Goal: Information Seeking & Learning: Compare options

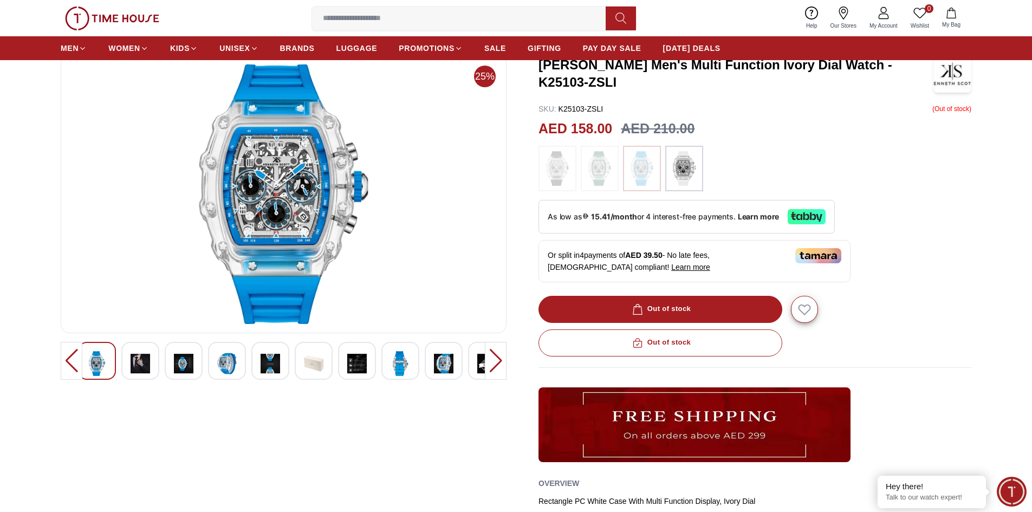
scroll to position [54, 0]
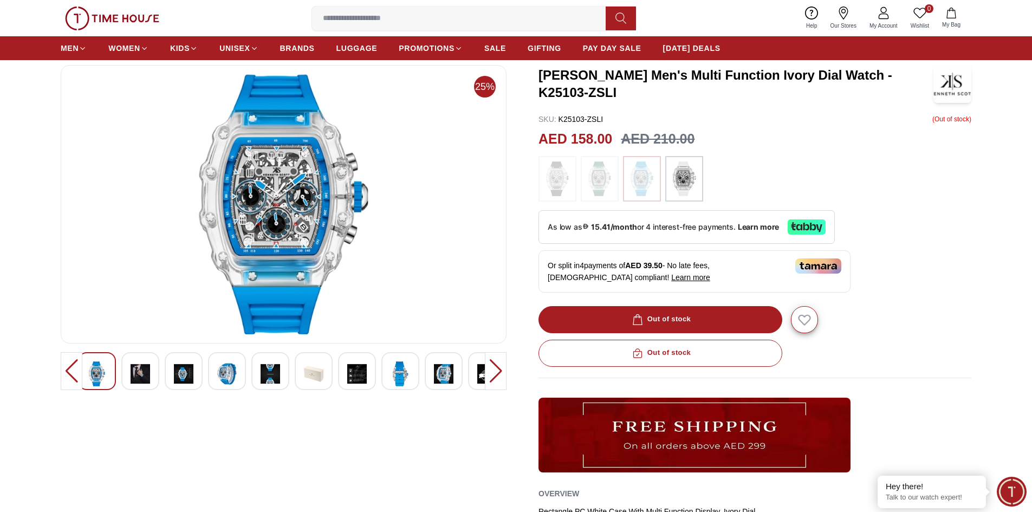
click at [646, 182] on img at bounding box center [641, 178] width 27 height 35
click at [596, 178] on img at bounding box center [599, 178] width 27 height 35
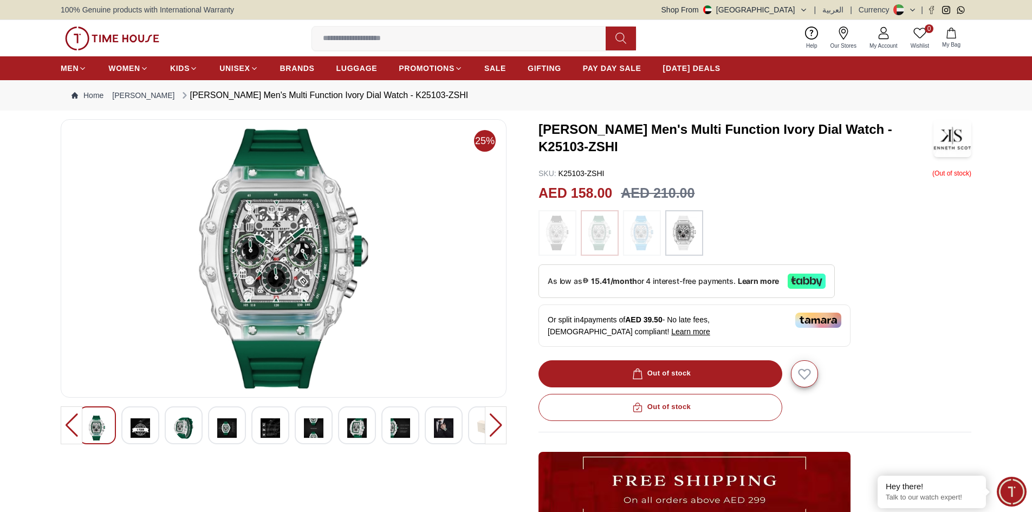
click at [491, 423] on div at bounding box center [496, 425] width 22 height 38
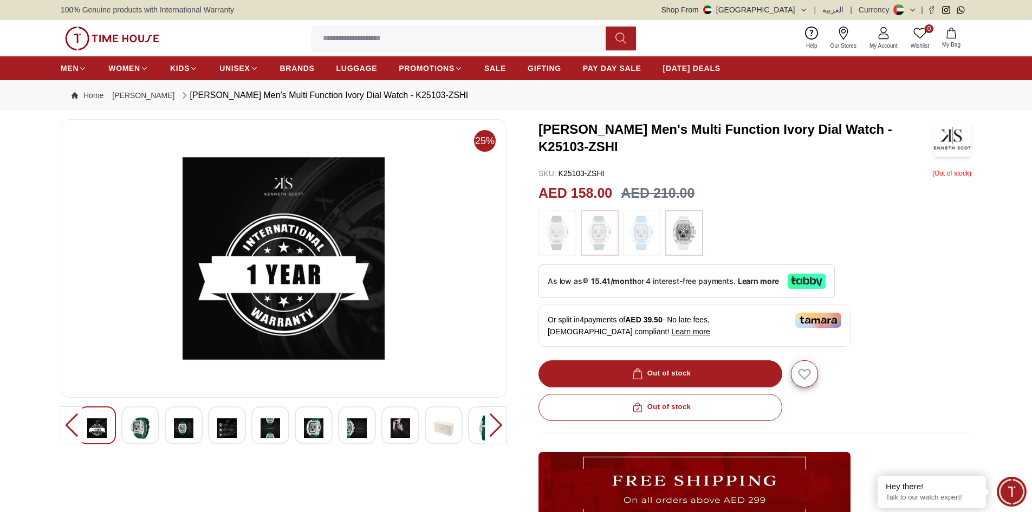
click at [491, 423] on div at bounding box center [496, 425] width 22 height 38
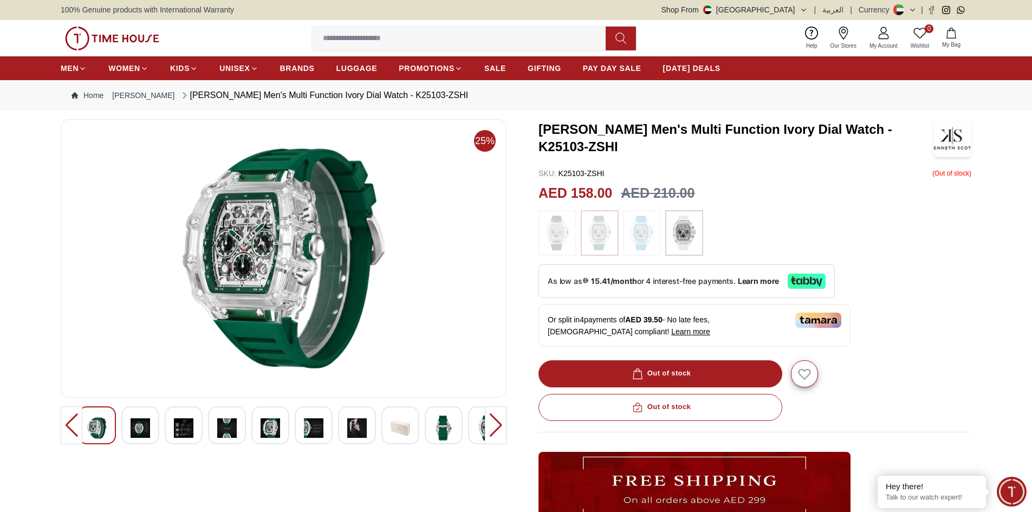
click at [491, 423] on div at bounding box center [496, 425] width 22 height 38
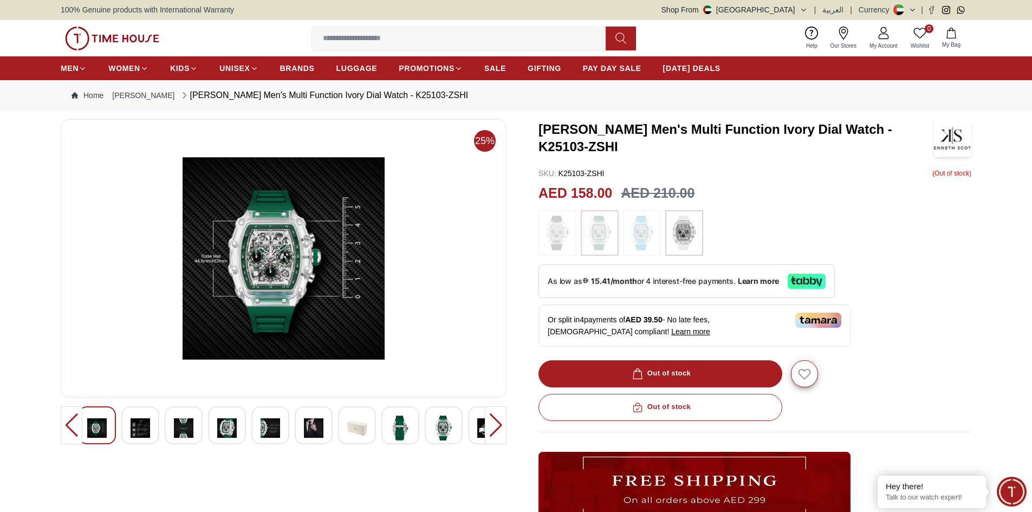
click at [491, 423] on div at bounding box center [496, 425] width 22 height 38
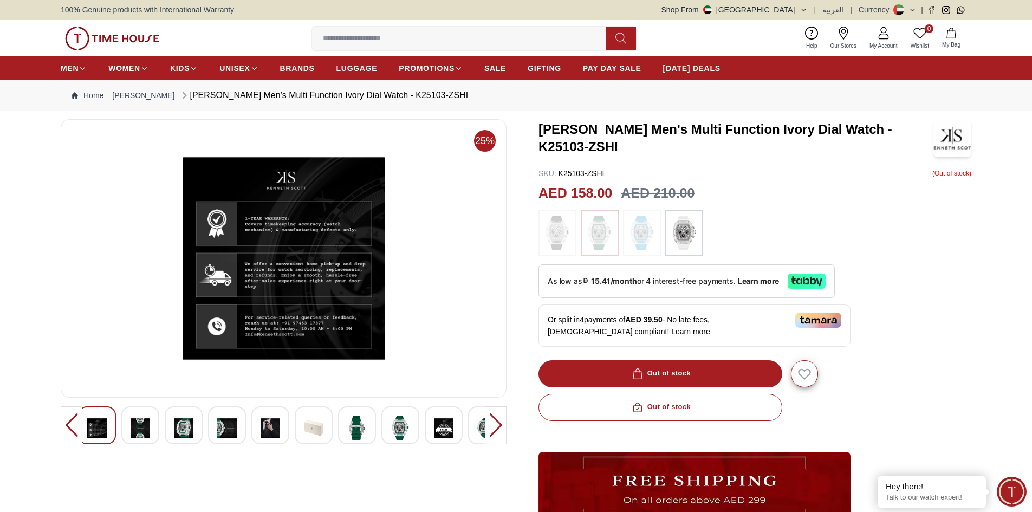
click at [679, 286] on p "As low as 15.41/month or 4 interest-free payments. Learn more" at bounding box center [663, 281] width 231 height 12
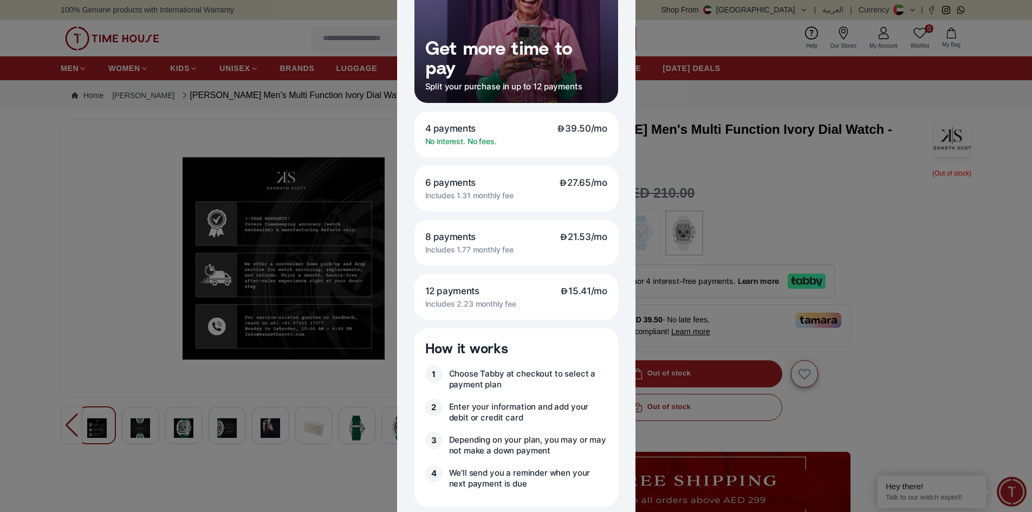
scroll to position [108, 0]
click at [478, 297] on div "12 payments 15.41/mo Includes 2.23 monthly fee" at bounding box center [516, 296] width 204 height 46
click at [550, 296] on div "12 payments 15.41/mo Includes 2.23 monthly fee" at bounding box center [516, 296] width 204 height 46
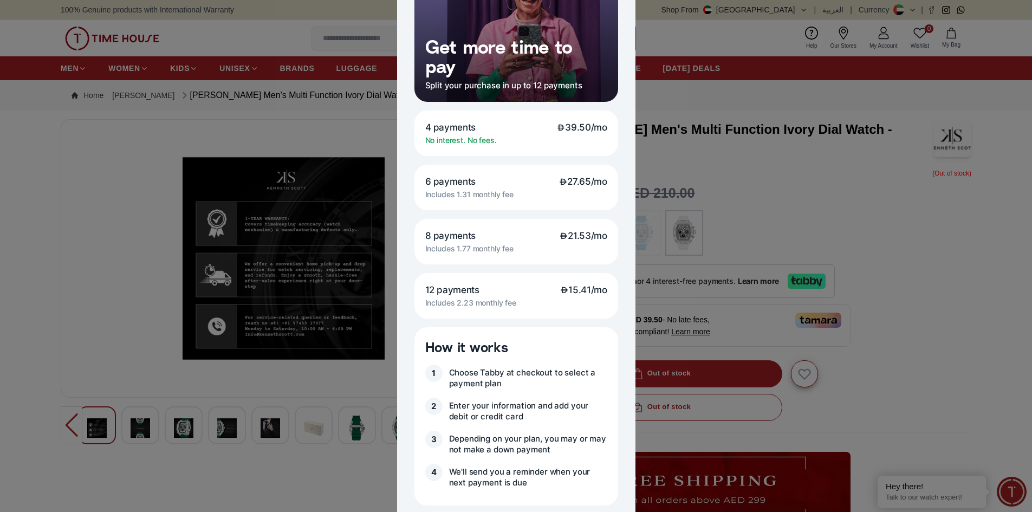
click at [271, 250] on div at bounding box center [516, 256] width 1032 height 512
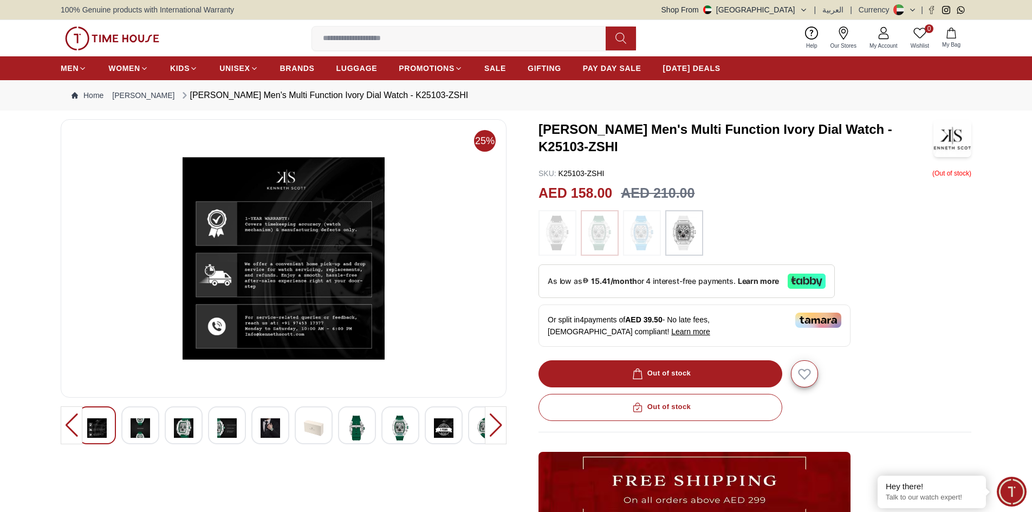
click at [69, 423] on div at bounding box center [72, 425] width 22 height 38
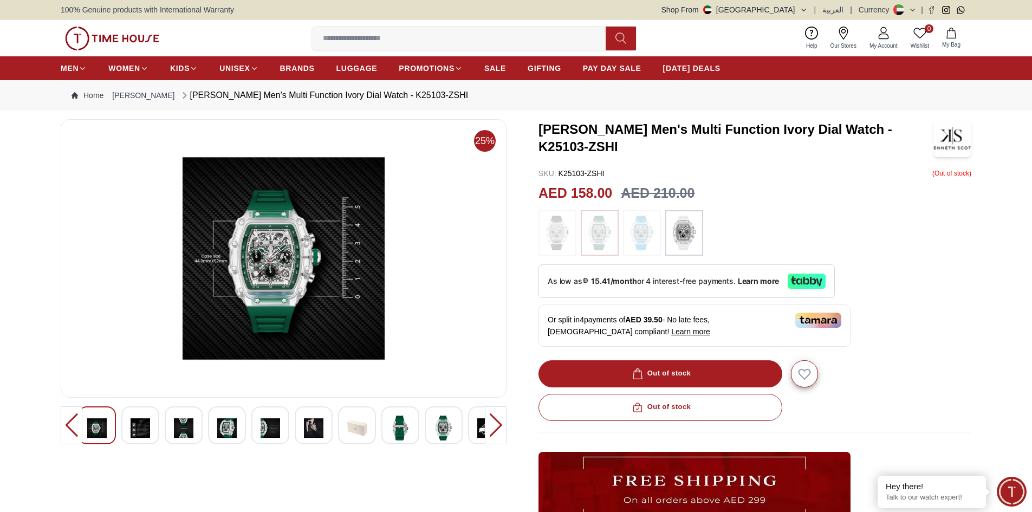
click at [72, 420] on div at bounding box center [72, 425] width 22 height 38
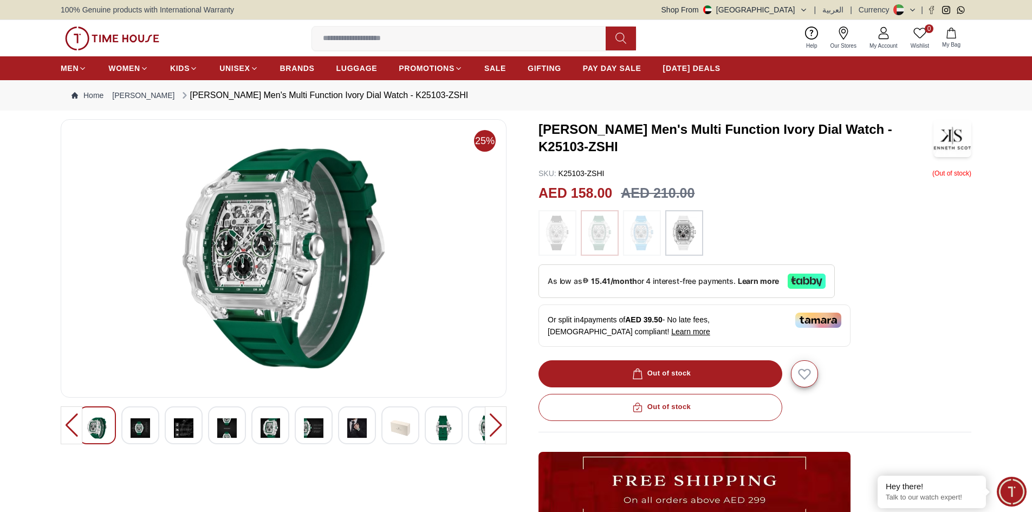
click at [256, 294] on img at bounding box center [283, 258] width 427 height 260
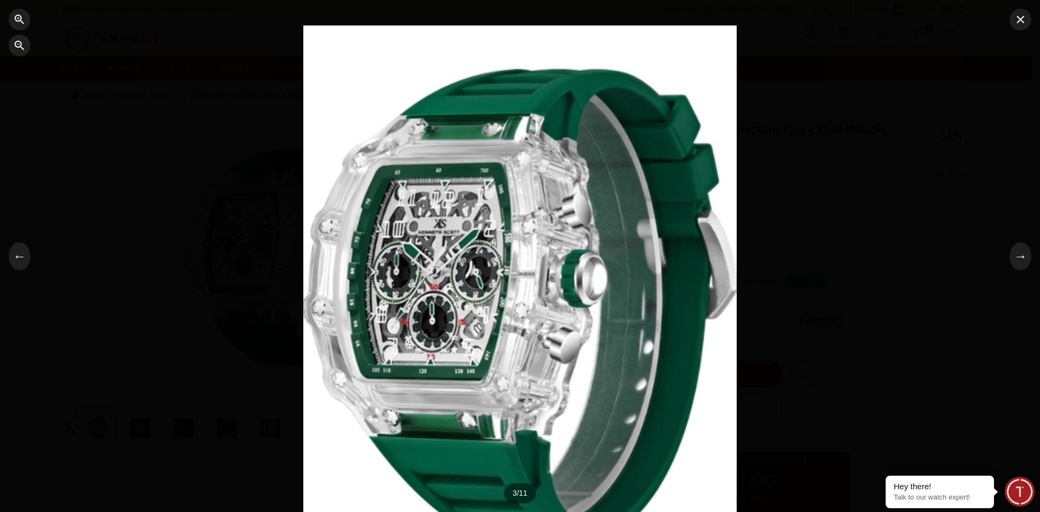
click at [556, 272] on div at bounding box center [519, 255] width 433 height 461
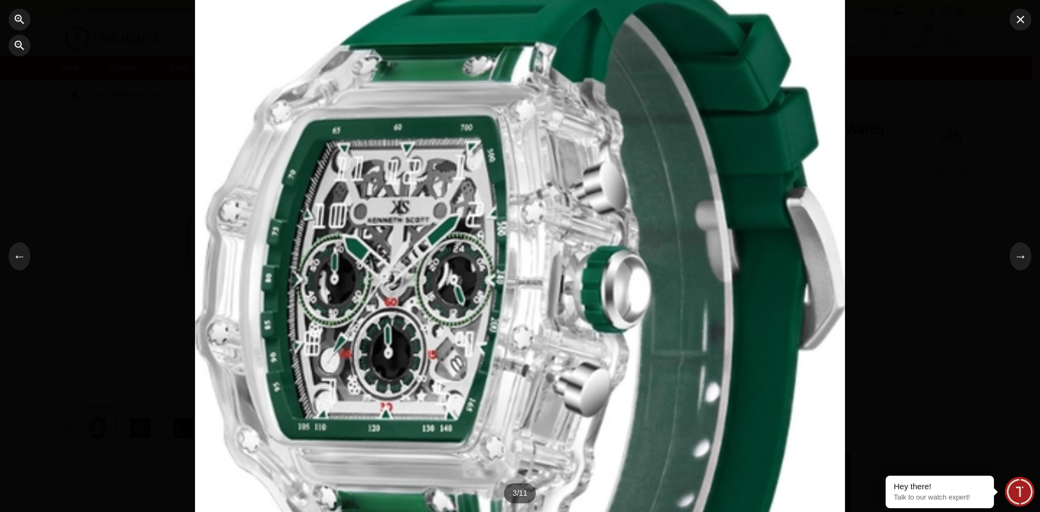
click at [556, 272] on div at bounding box center [520, 256] width 650 height 691
click at [1010, 268] on div at bounding box center [520, 256] width 1040 height 512
click at [1023, 268] on button "→" at bounding box center [1021, 256] width 22 height 28
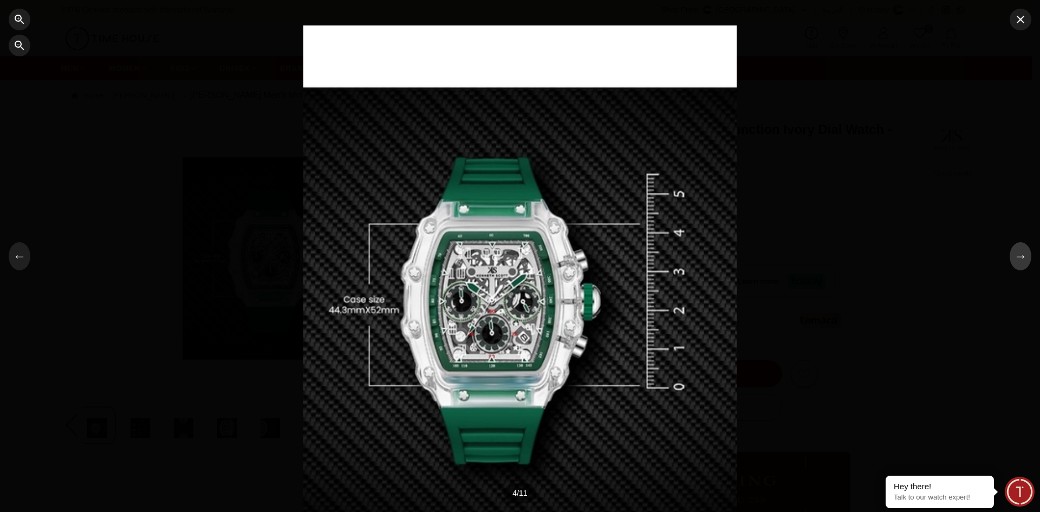
click at [1024, 268] on button "→" at bounding box center [1021, 256] width 22 height 28
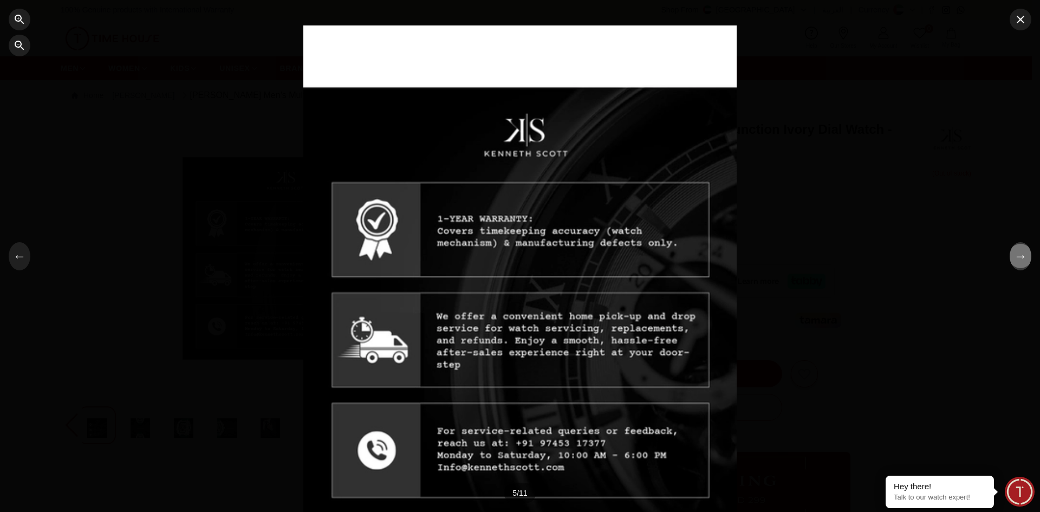
click at [1024, 268] on button "→" at bounding box center [1021, 256] width 22 height 28
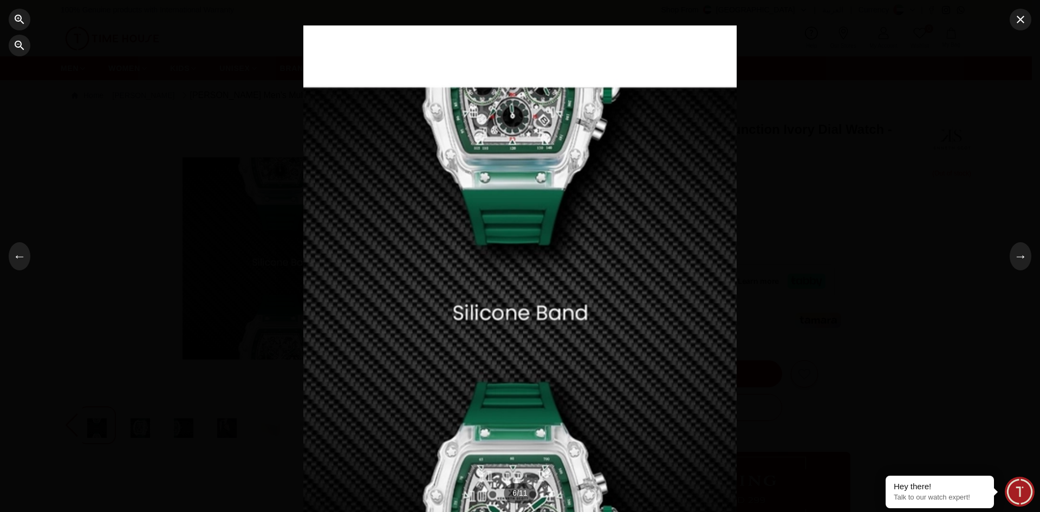
click at [1019, 31] on div at bounding box center [520, 256] width 1040 height 512
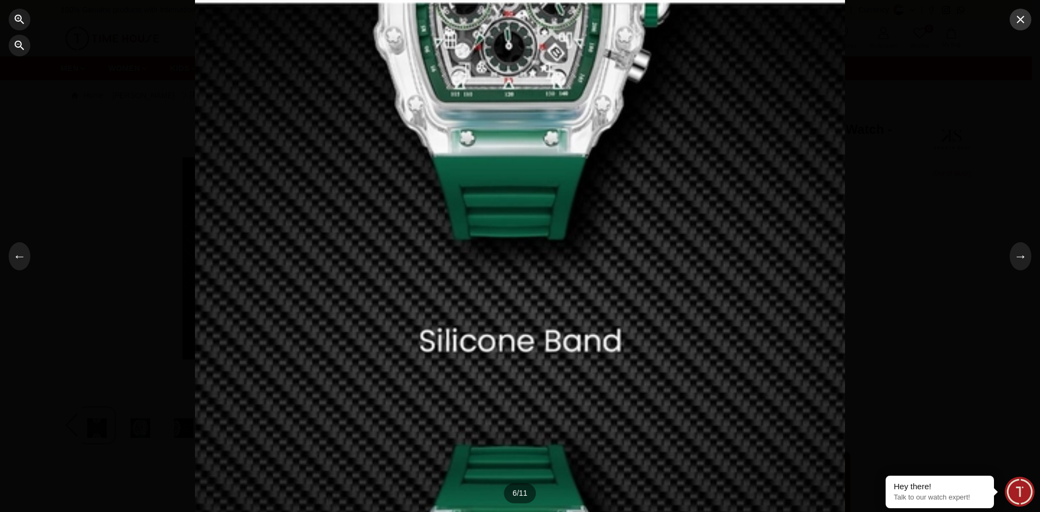
click at [1023, 27] on button "button" at bounding box center [1021, 20] width 22 height 22
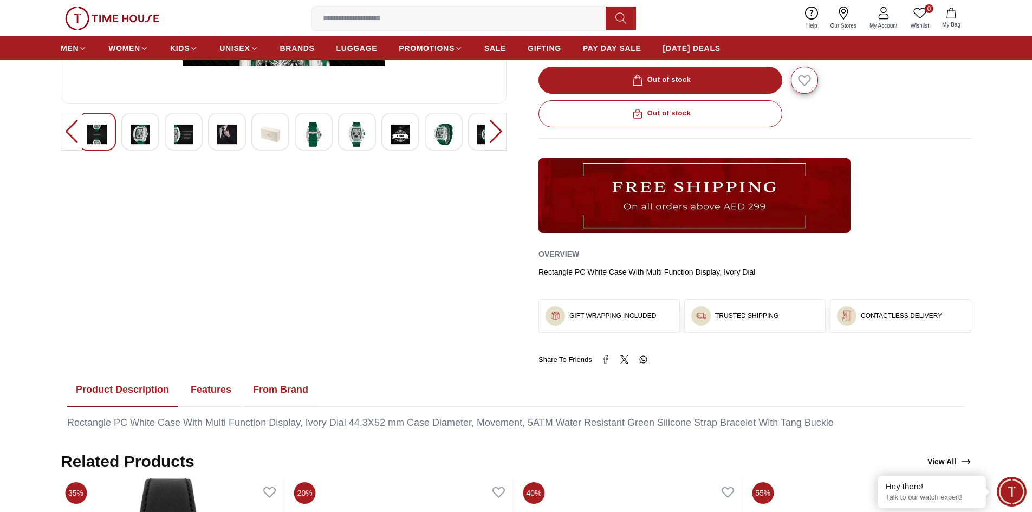
scroll to position [196, 0]
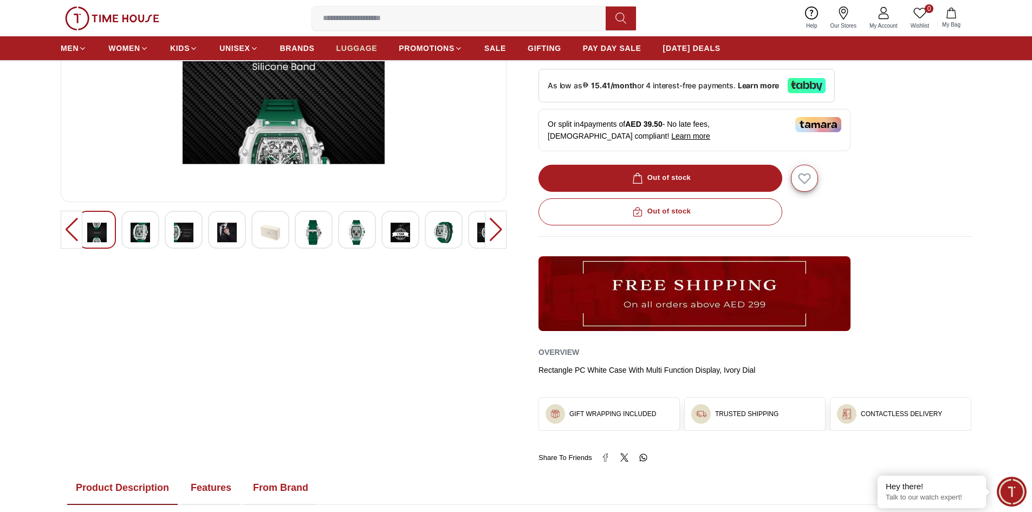
click at [360, 53] on span "LUGGAGE" at bounding box center [356, 48] width 41 height 11
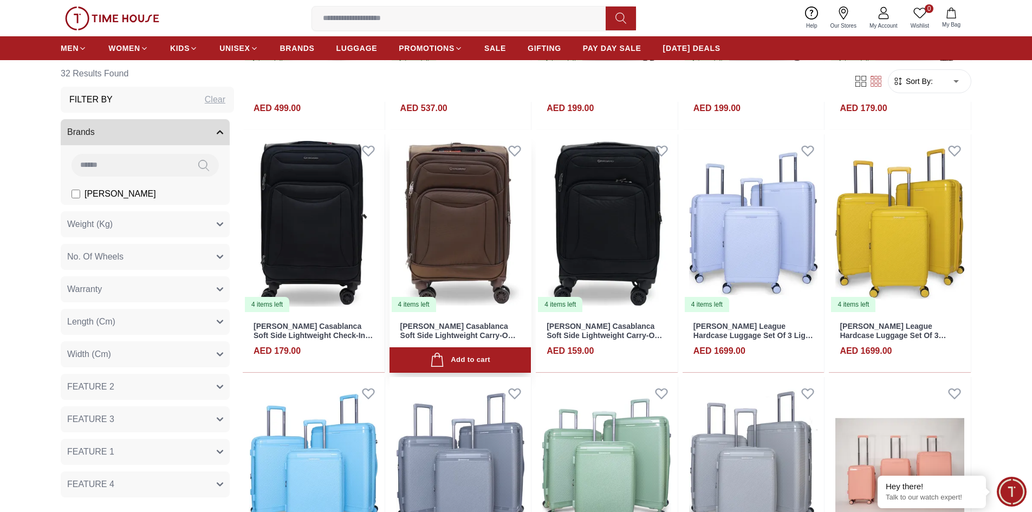
scroll to position [488, 0]
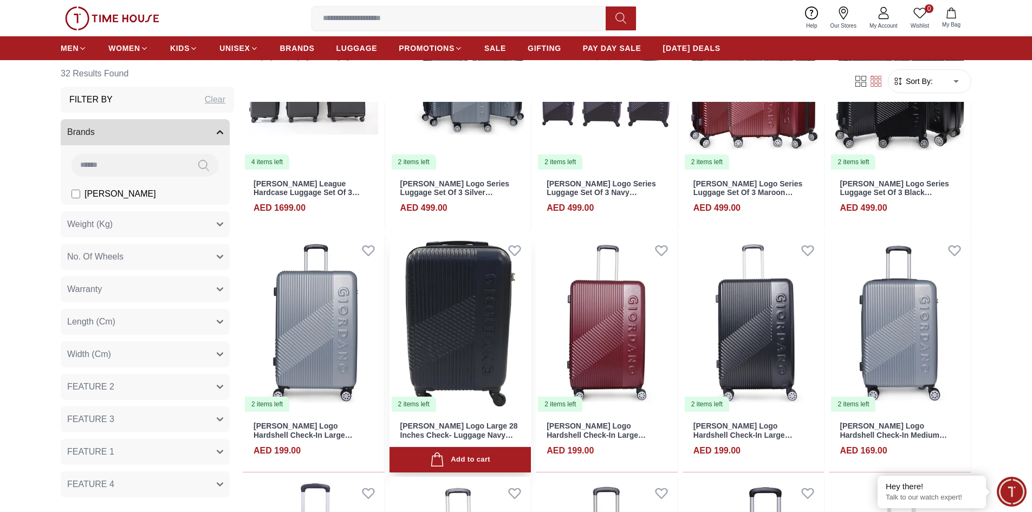
scroll to position [975, 0]
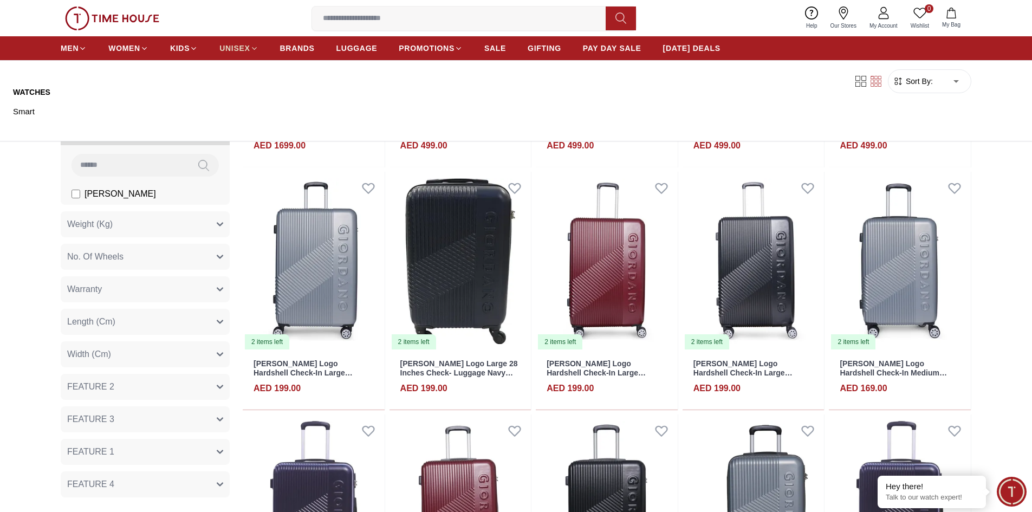
click at [248, 51] on span "UNISEX" at bounding box center [234, 48] width 30 height 11
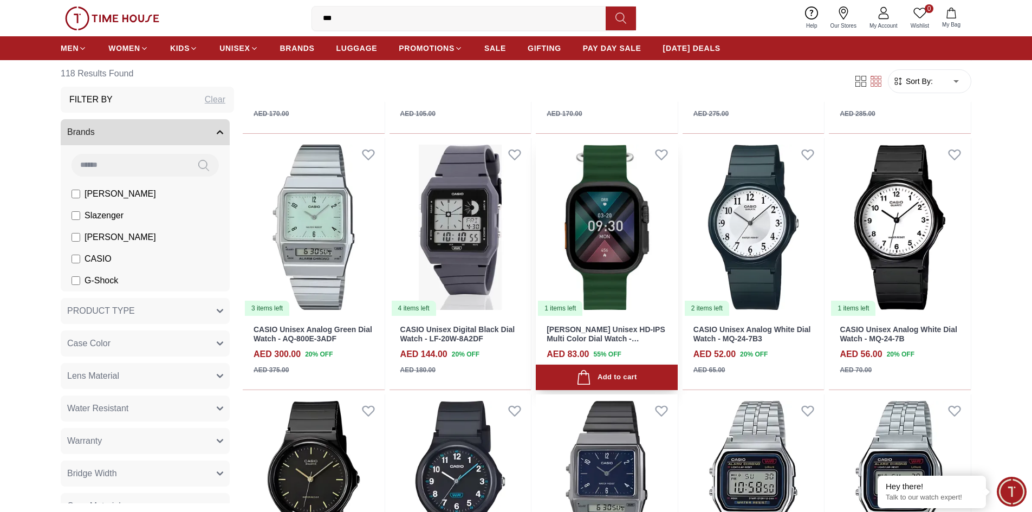
scroll to position [596, 0]
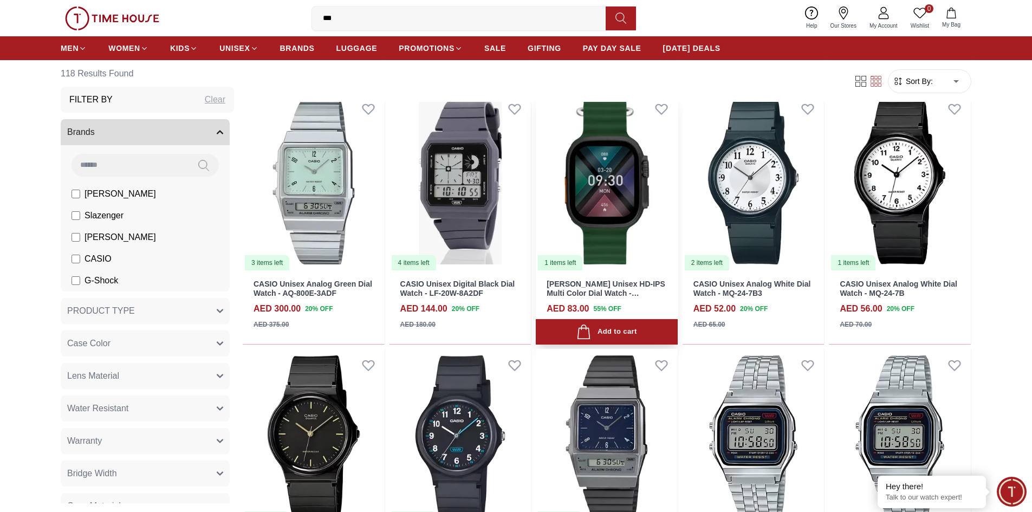
click at [598, 220] on img at bounding box center [607, 182] width 142 height 179
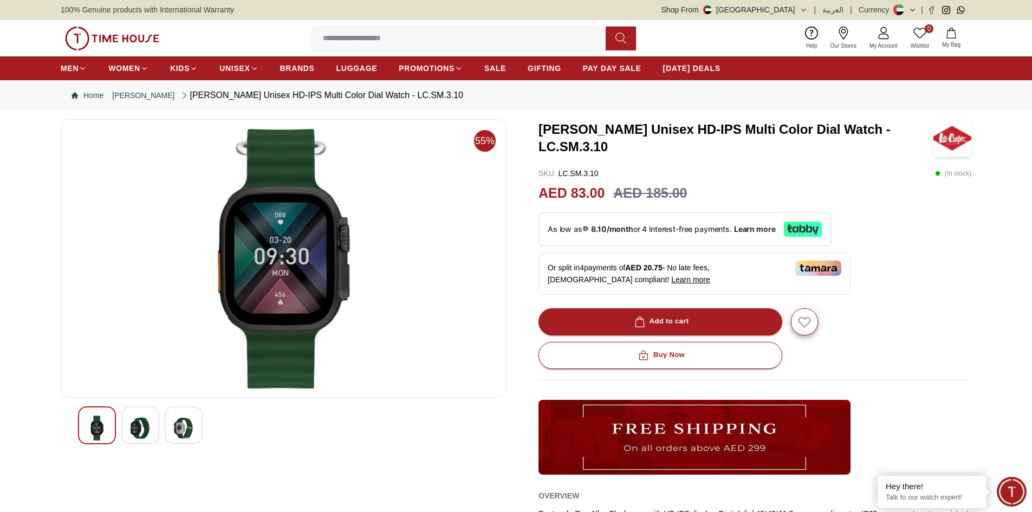
click at [132, 426] on img at bounding box center [141, 427] width 20 height 25
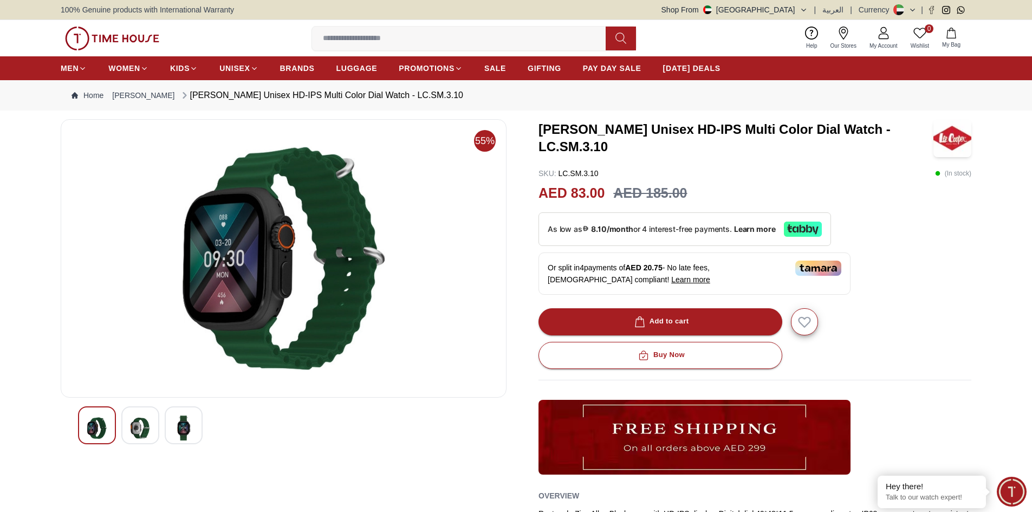
click at [193, 425] on img at bounding box center [184, 427] width 20 height 25
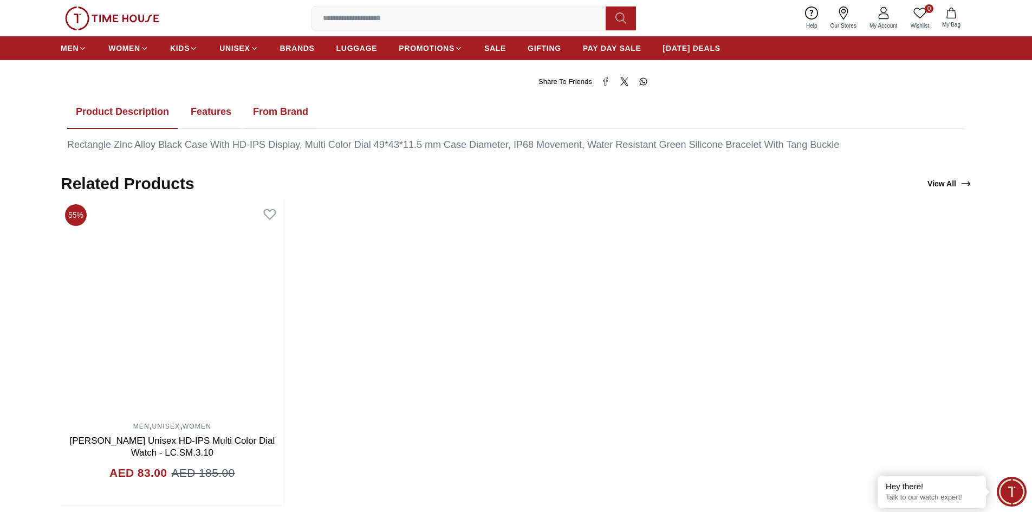
scroll to position [542, 0]
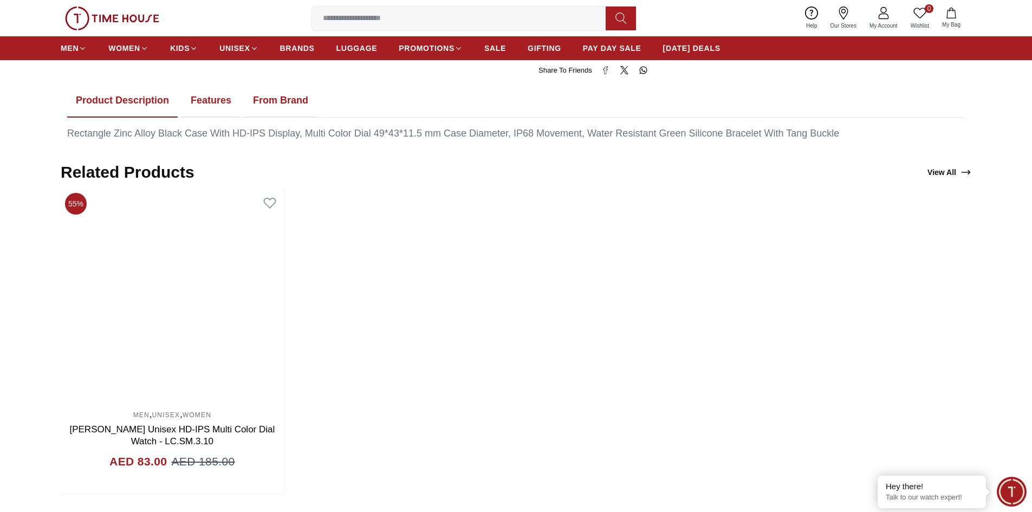
click at [213, 105] on button "Features" at bounding box center [211, 101] width 58 height 34
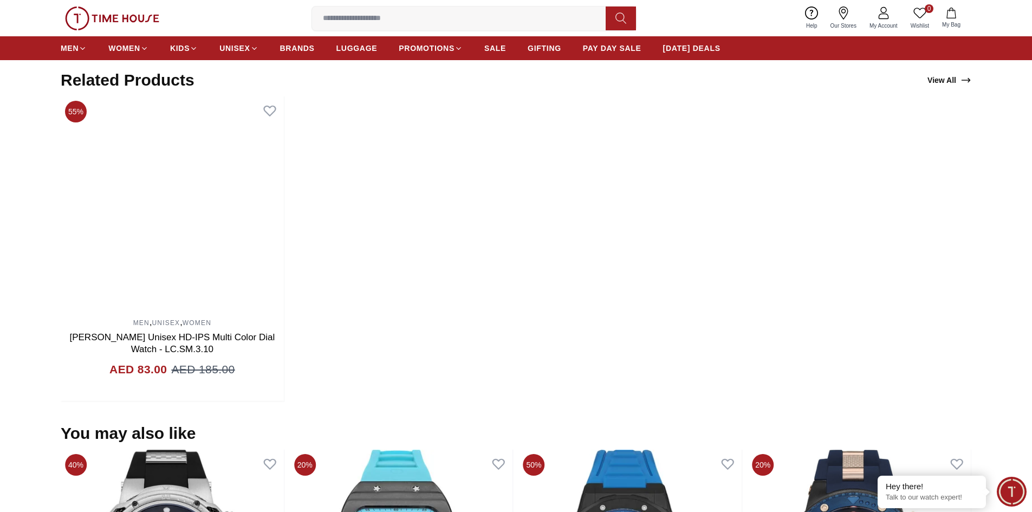
scroll to position [867, 0]
click at [939, 81] on link "View All" at bounding box center [949, 79] width 48 height 15
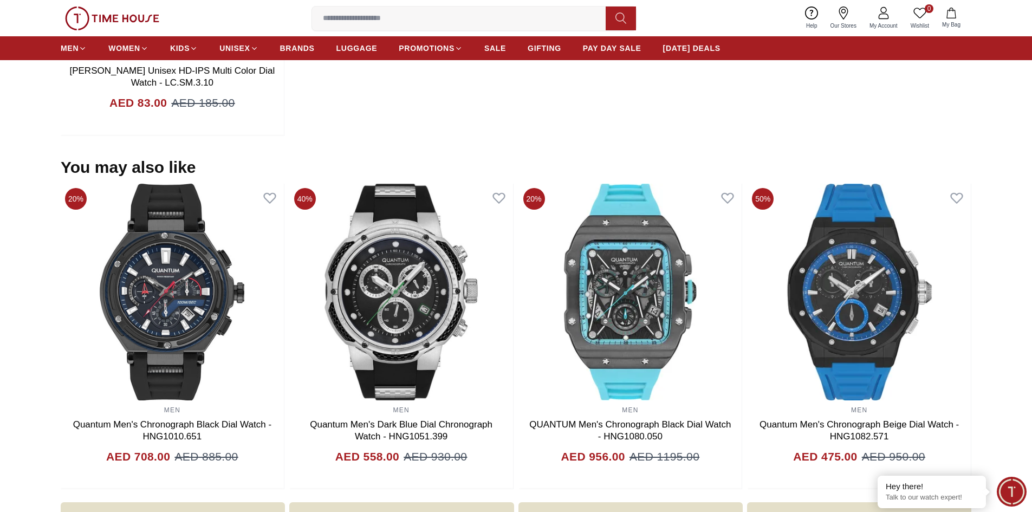
scroll to position [1254, 0]
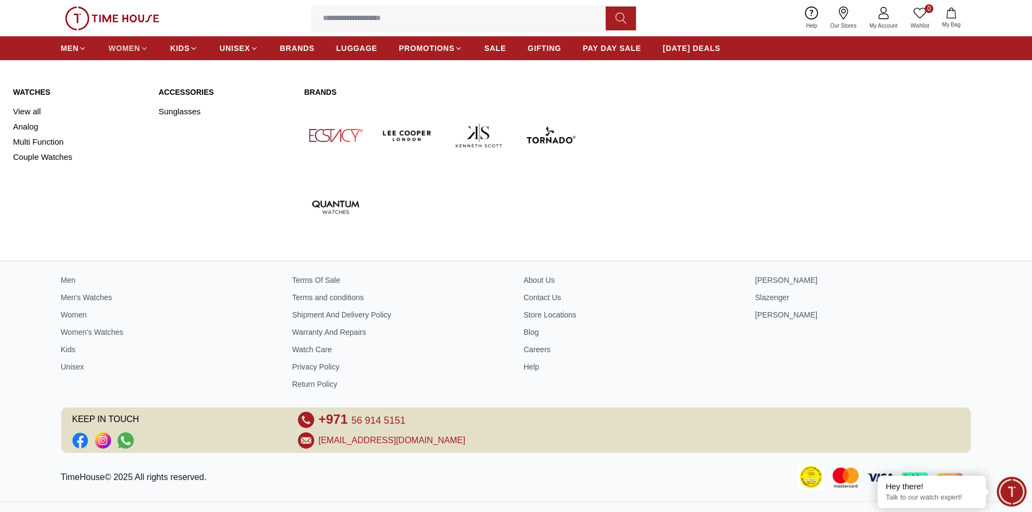
click at [120, 49] on span "WOMEN" at bounding box center [124, 48] width 32 height 11
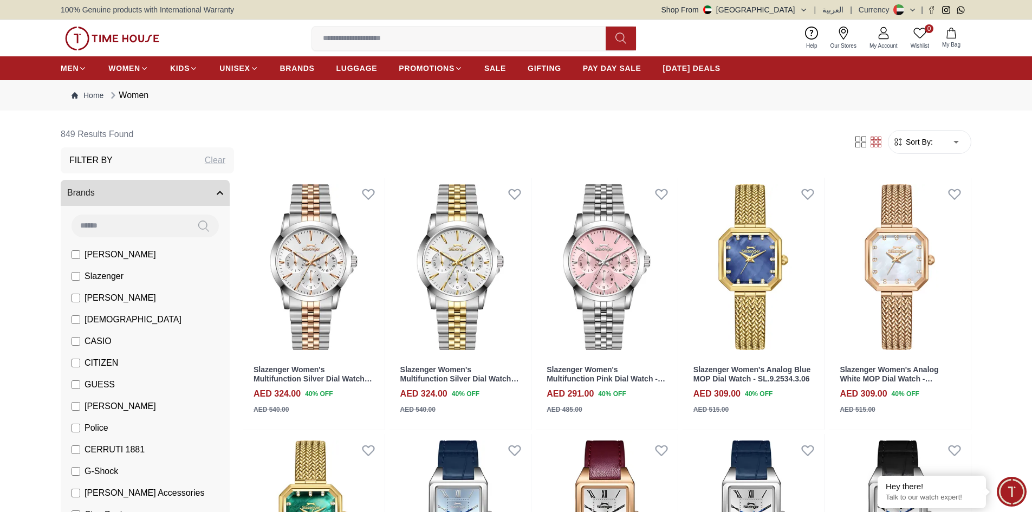
click at [524, 39] on input at bounding box center [463, 39] width 302 height 22
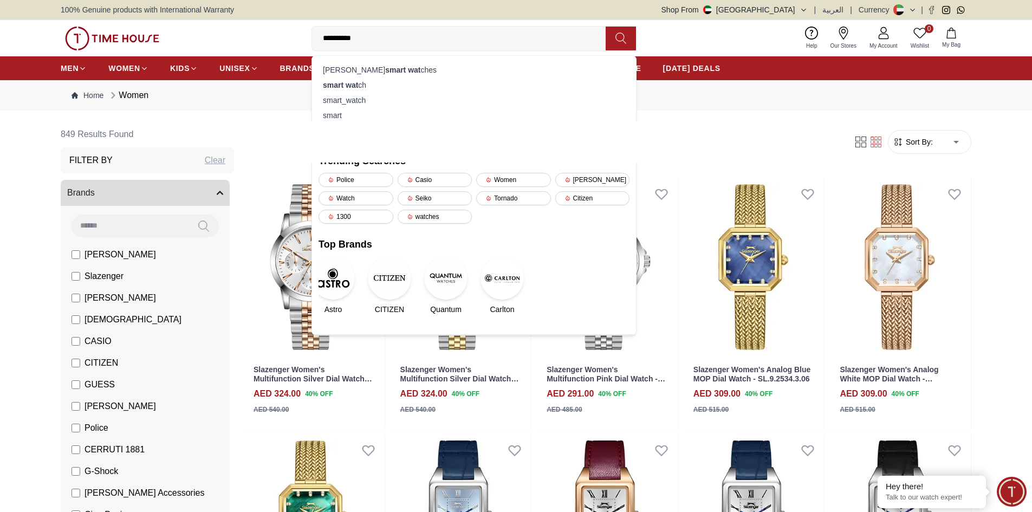
type input "**********"
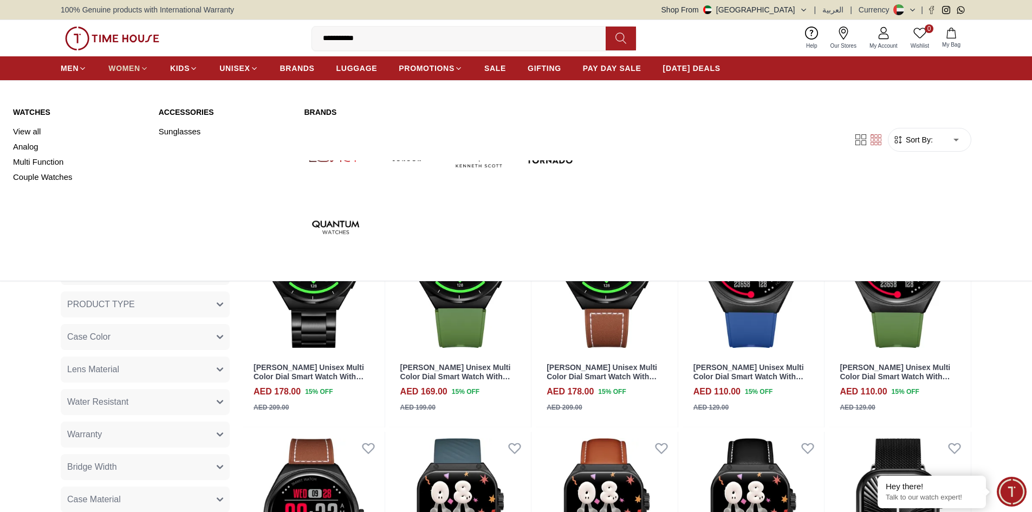
click at [135, 71] on span "WOMEN" at bounding box center [124, 68] width 32 height 11
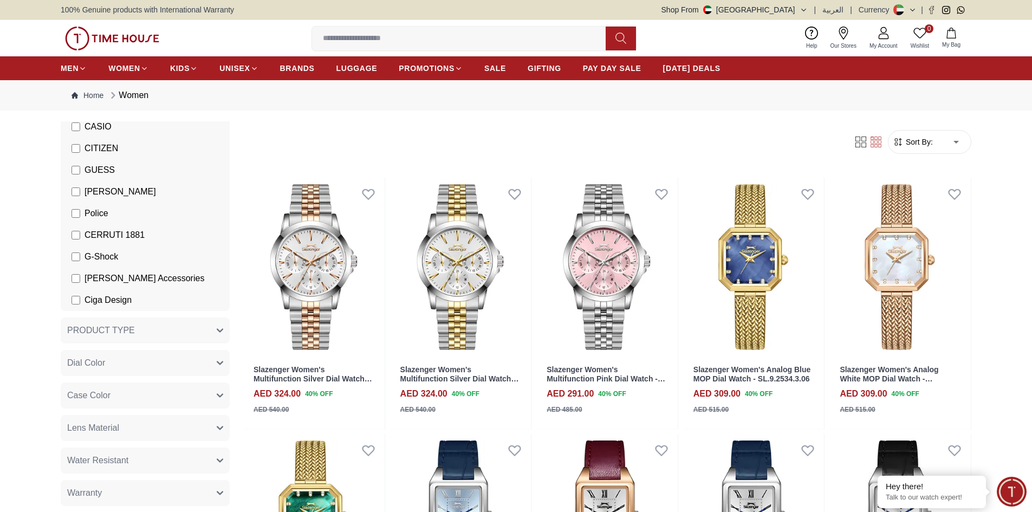
scroll to position [217, 0]
click at [200, 326] on button "PRODUCT TYPE" at bounding box center [145, 328] width 169 height 26
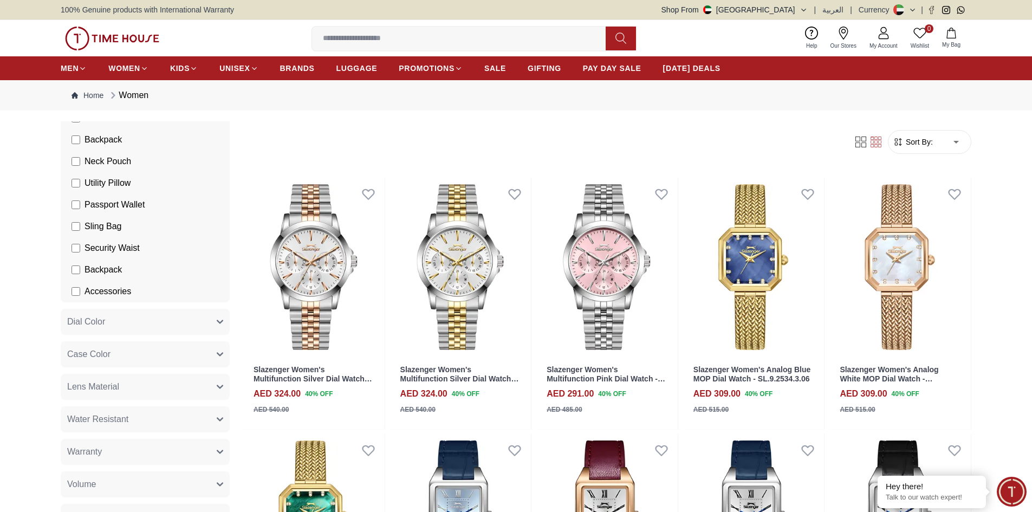
scroll to position [650, 0]
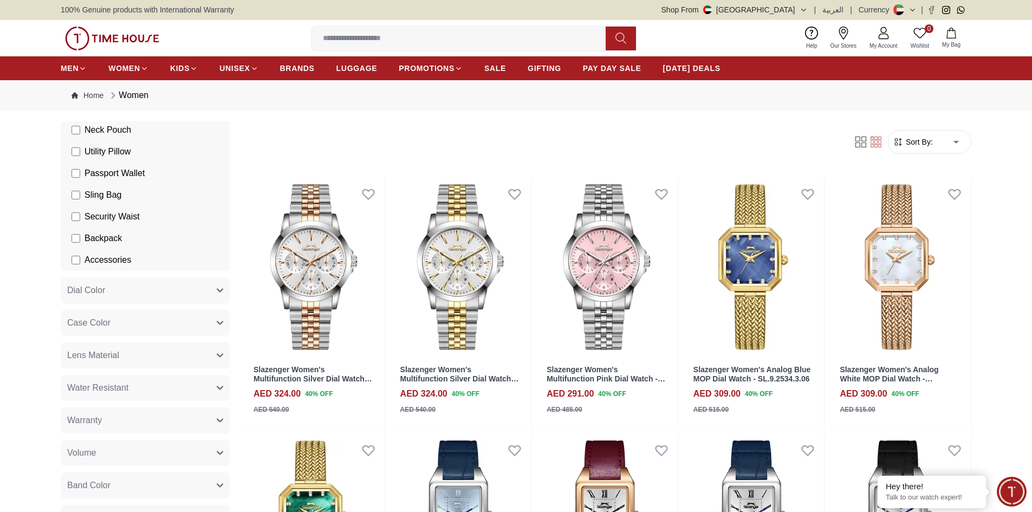
click at [206, 294] on button "Dial Color" at bounding box center [145, 290] width 169 height 26
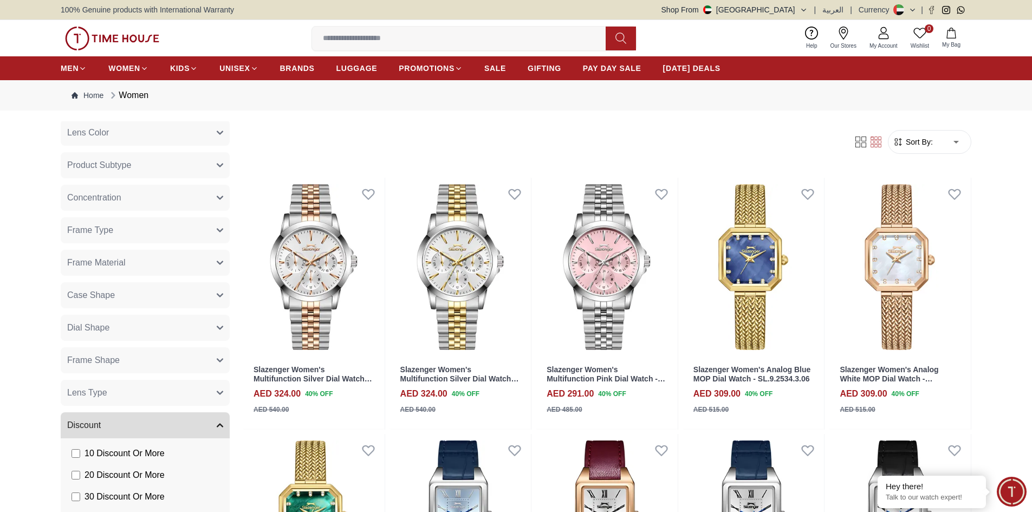
scroll to position [2817, 0]
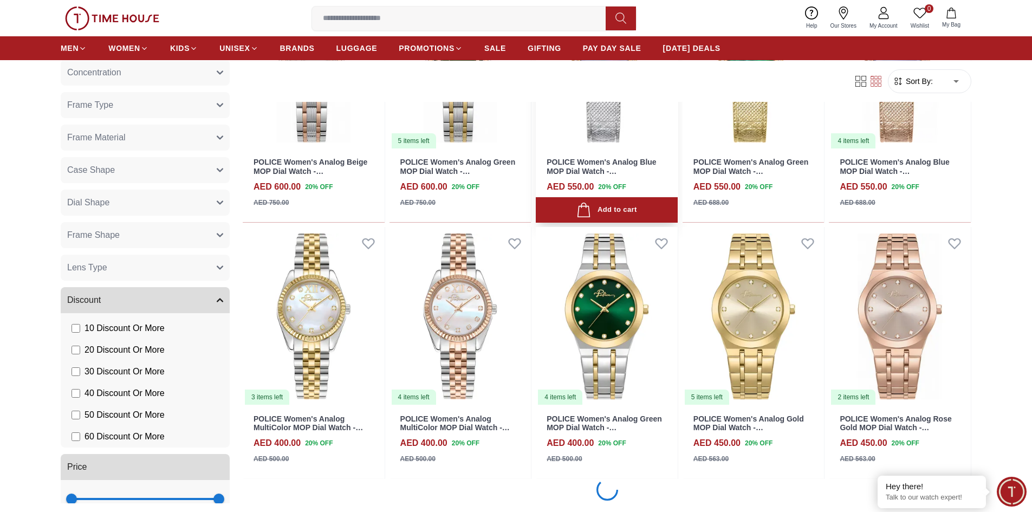
scroll to position [4969, 0]
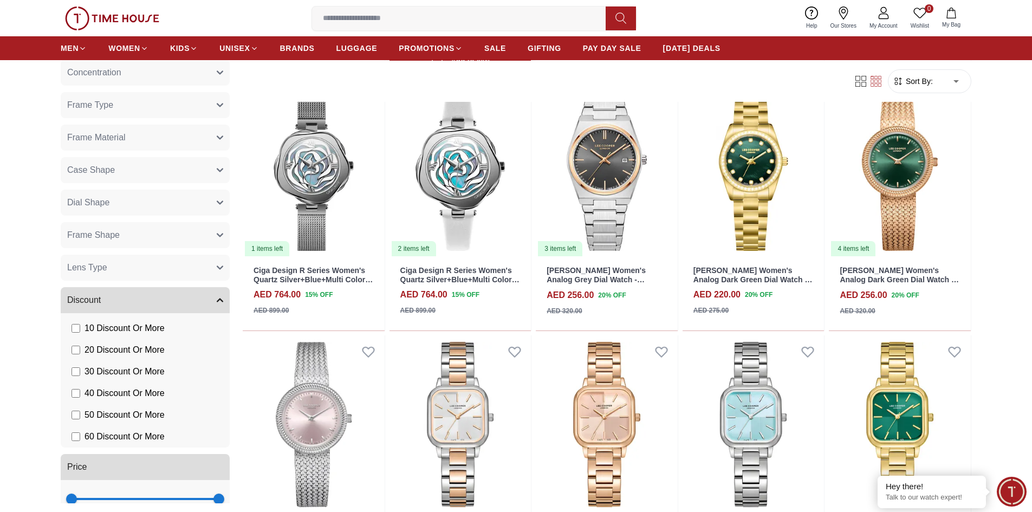
scroll to position [5846, 0]
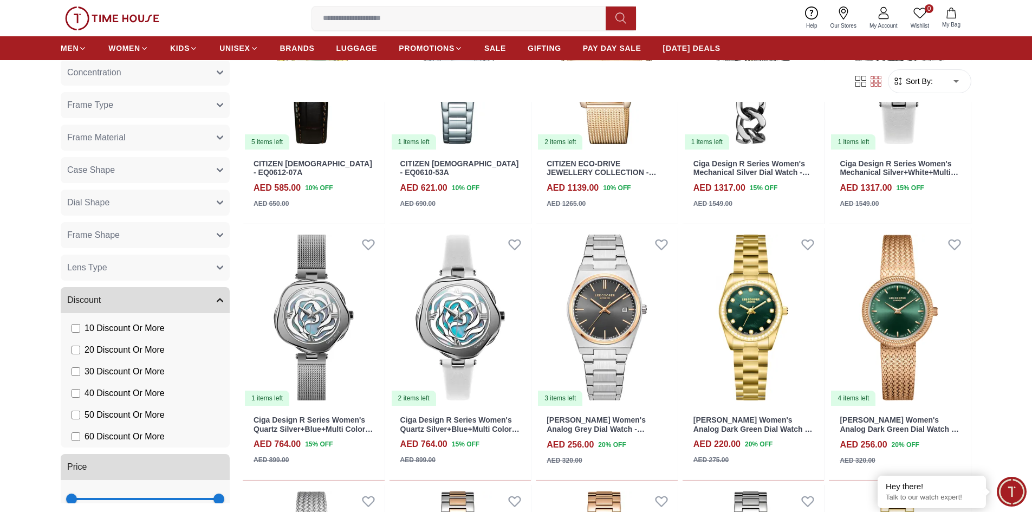
click at [397, 16] on input at bounding box center [463, 19] width 302 height 22
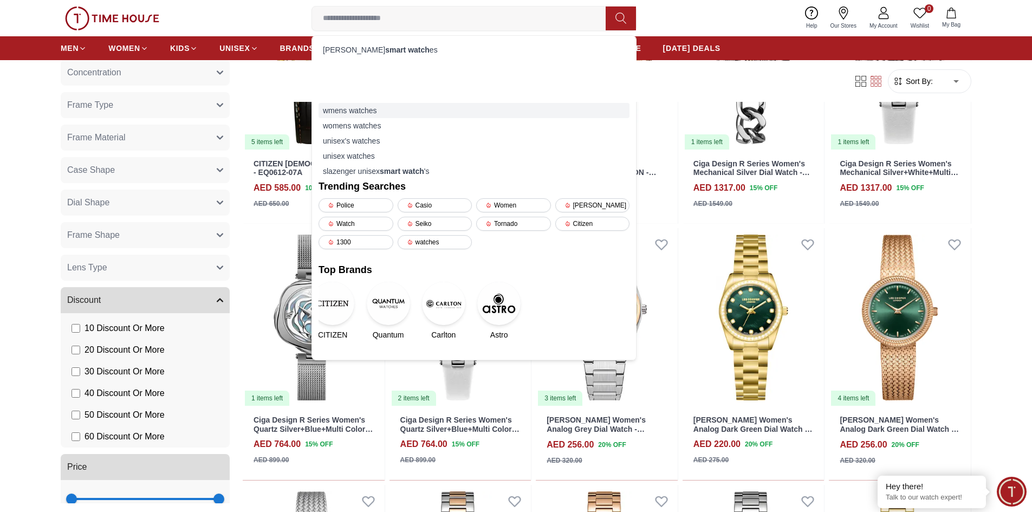
click at [356, 111] on div "wmens watches" at bounding box center [474, 110] width 311 height 15
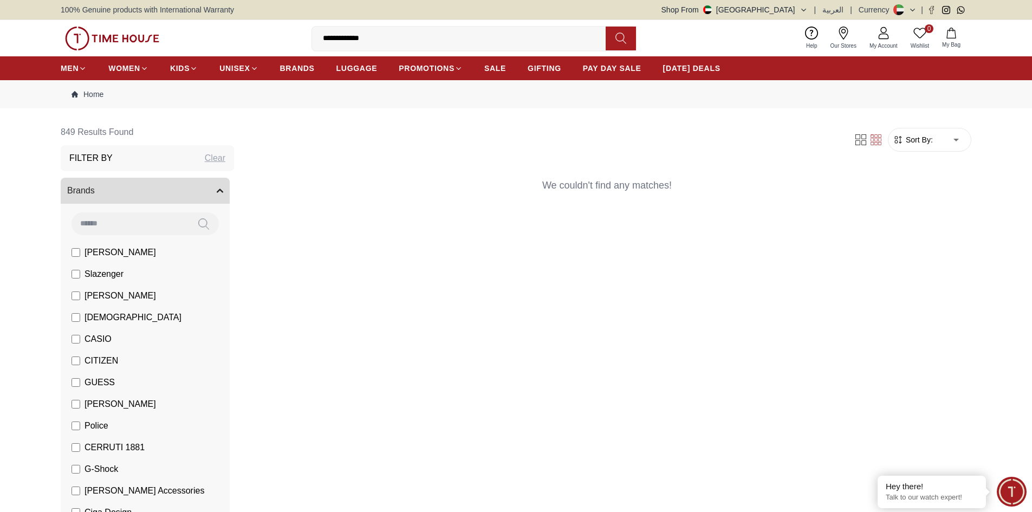
click at [351, 40] on input "**********" at bounding box center [463, 39] width 302 height 22
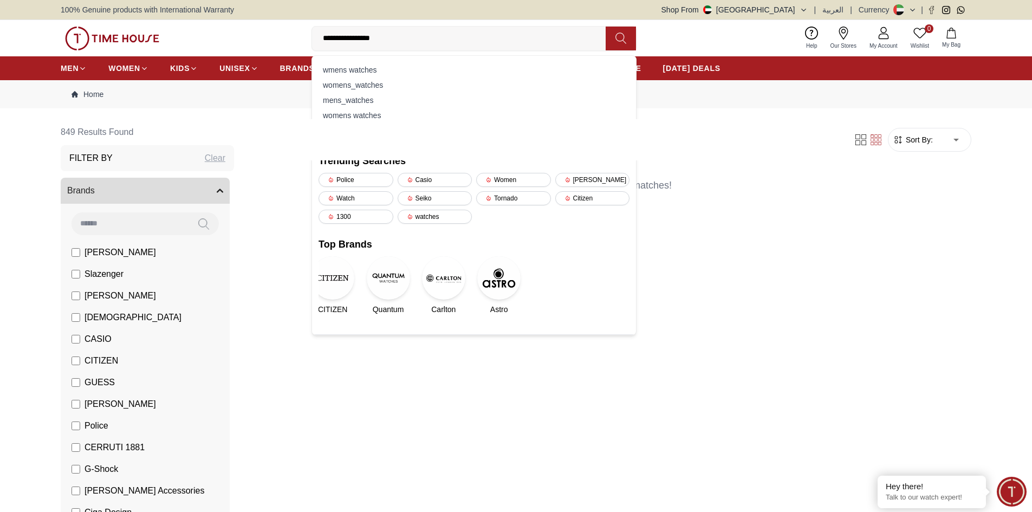
type input "**********"
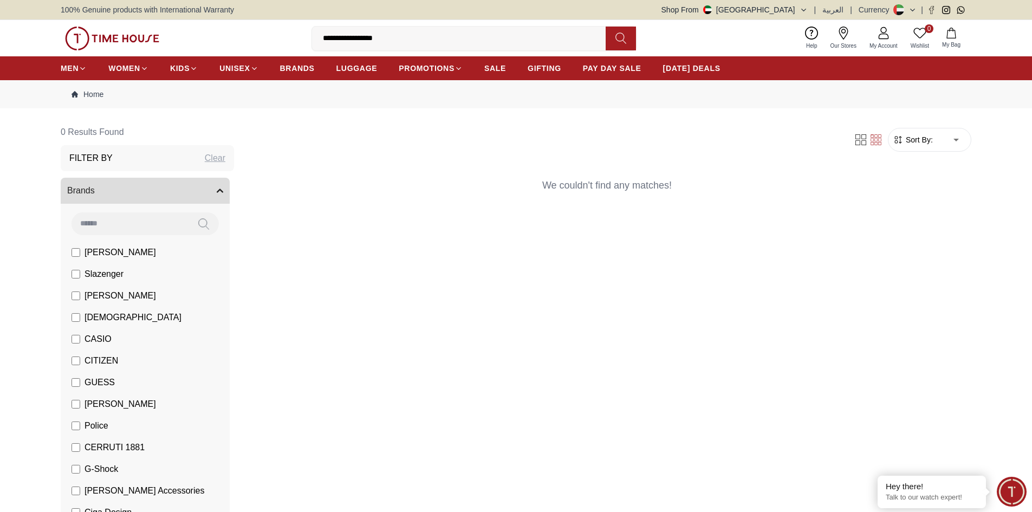
click at [367, 40] on input "**********" at bounding box center [463, 39] width 302 height 22
type input "**********"
drag, startPoint x: 401, startPoint y: 40, endPoint x: 296, endPoint y: 36, distance: 105.2
click at [296, 36] on div "**********" at bounding box center [516, 38] width 911 height 36
type input "*****"
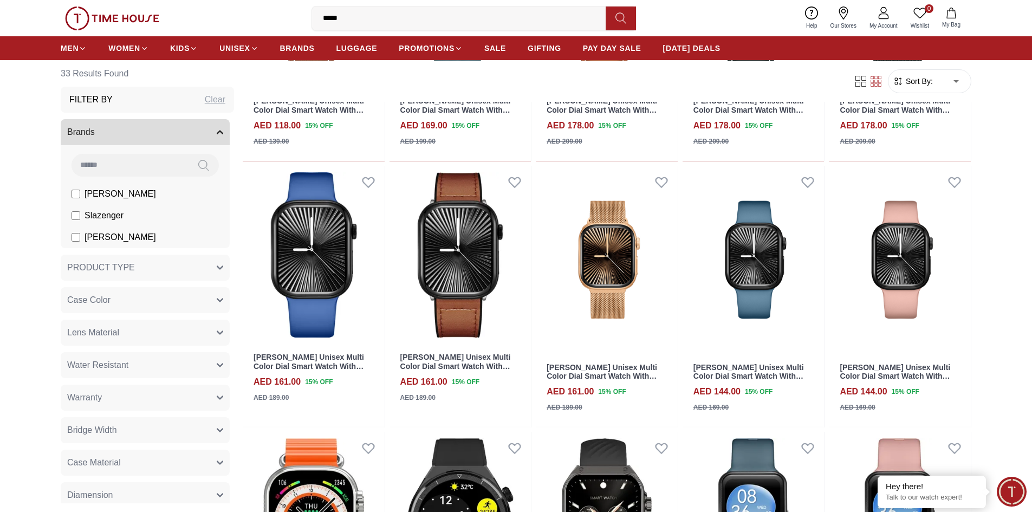
scroll to position [542, 0]
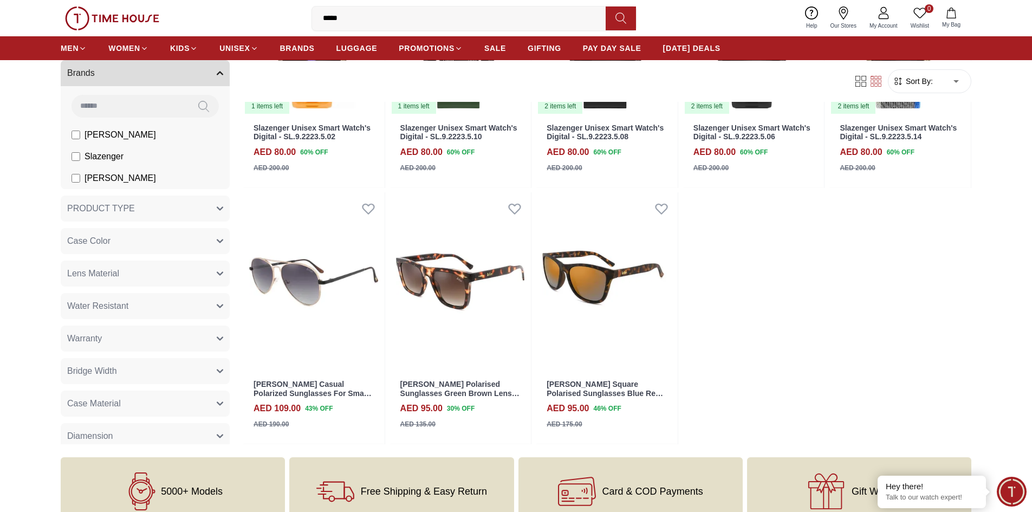
scroll to position [1445, 0]
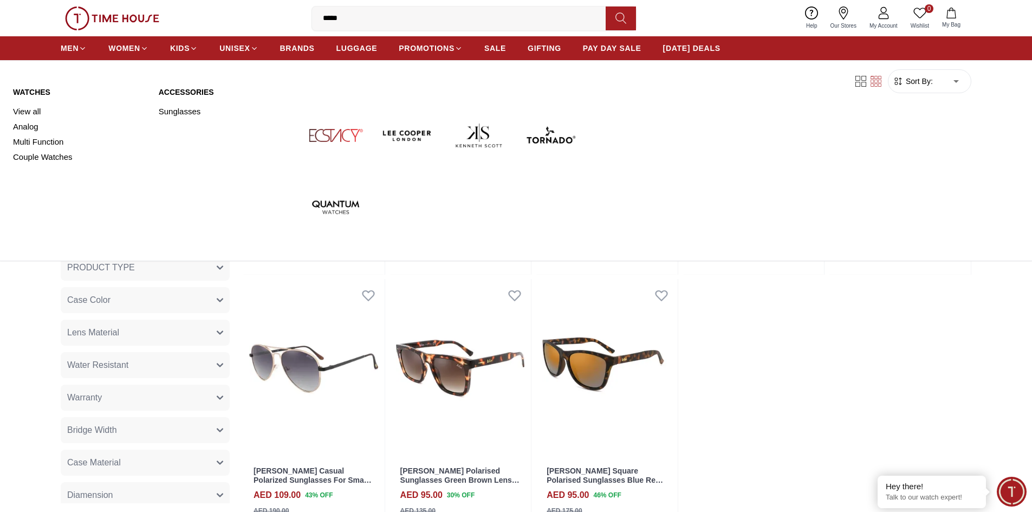
click at [167, 46] on ul "MEN WOMEN KIDS UNISEX BRANDS LUGGAGE PROMOTIONS SALE GIFTING PAY DAY SALE [DATE…" at bounding box center [391, 48] width 660 height 20
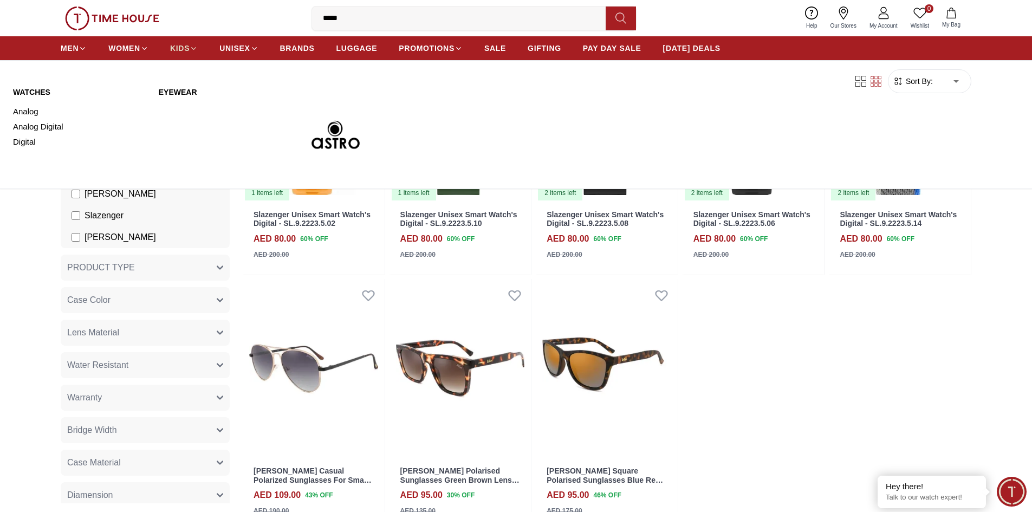
click at [185, 50] on span "KIDS" at bounding box center [180, 48] width 20 height 11
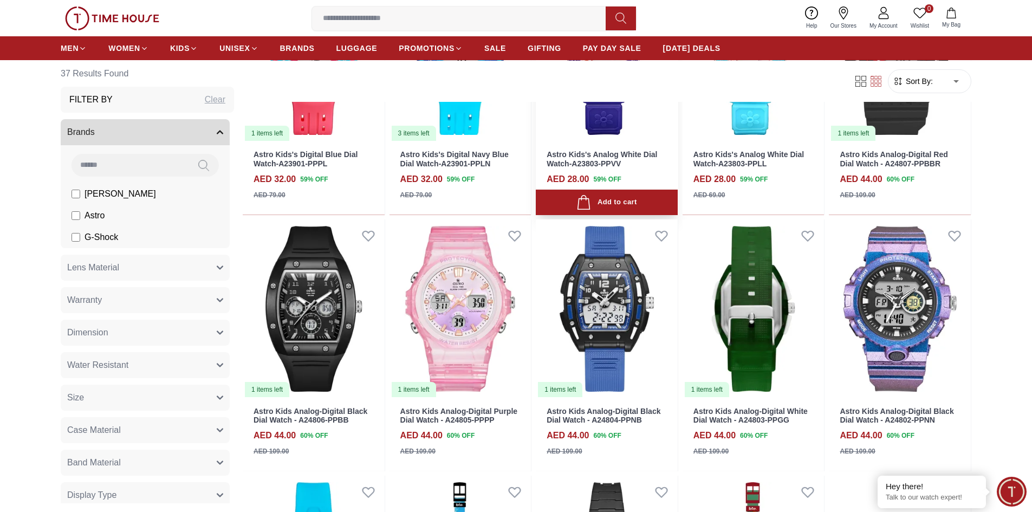
scroll to position [556, 0]
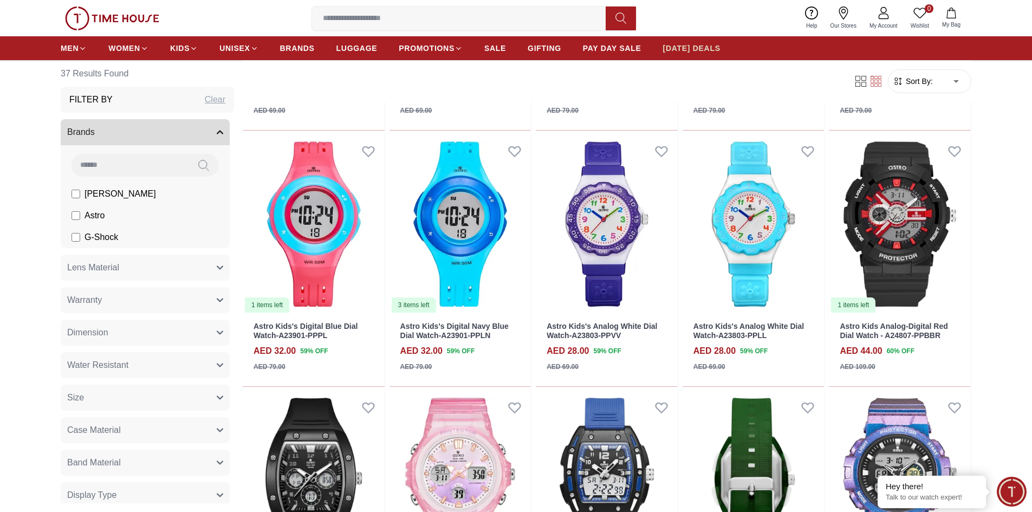
click at [707, 42] on link "[DATE] DEALS" at bounding box center [691, 48] width 57 height 20
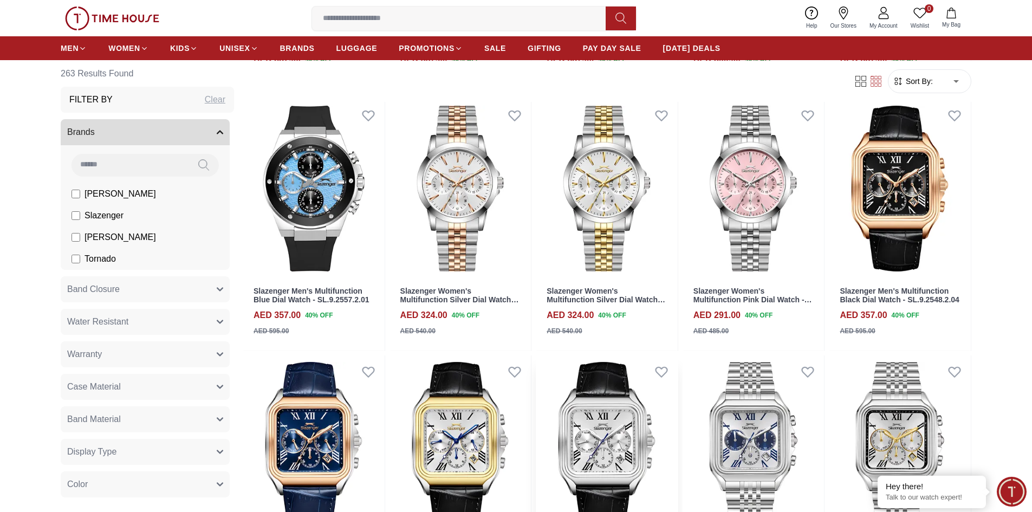
scroll to position [867, 0]
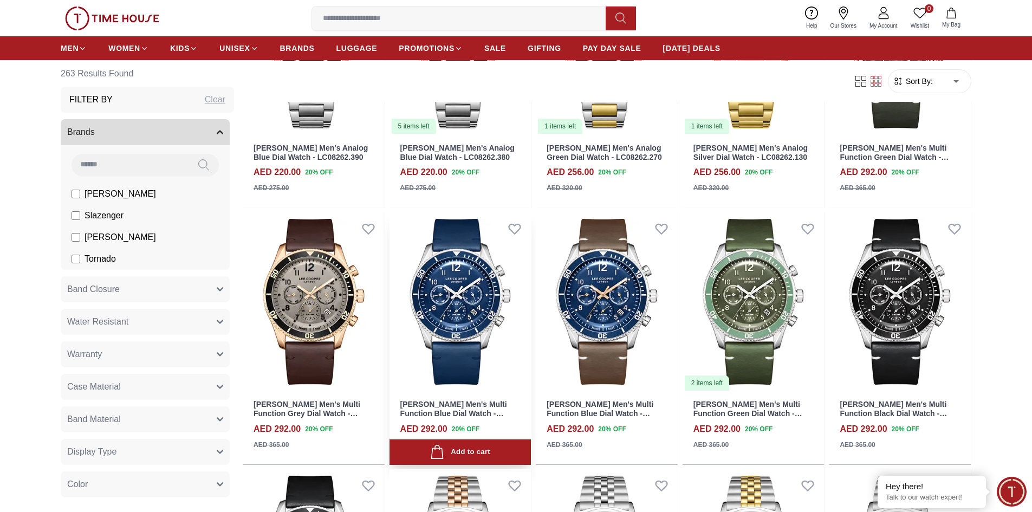
scroll to position [2925, 0]
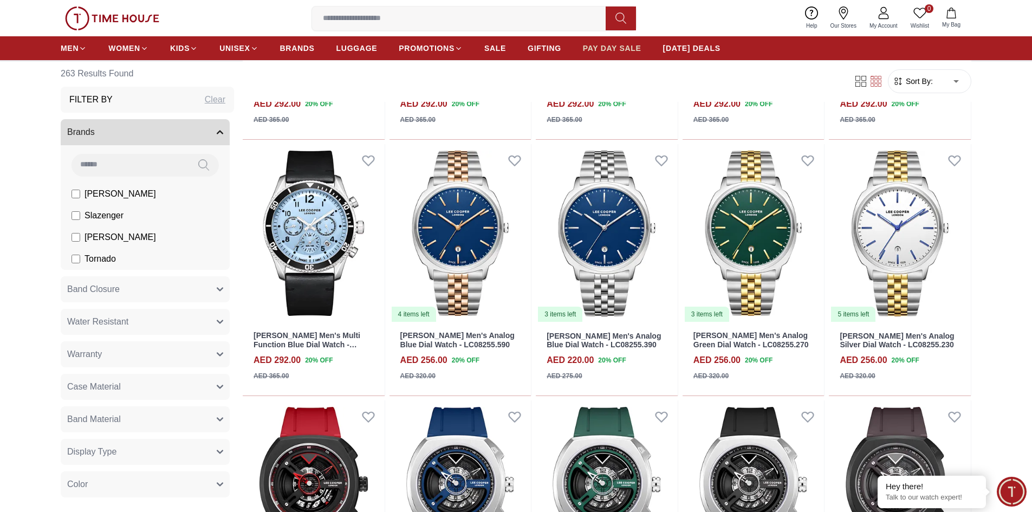
click at [619, 54] on link "PAY DAY SALE" at bounding box center [612, 48] width 59 height 20
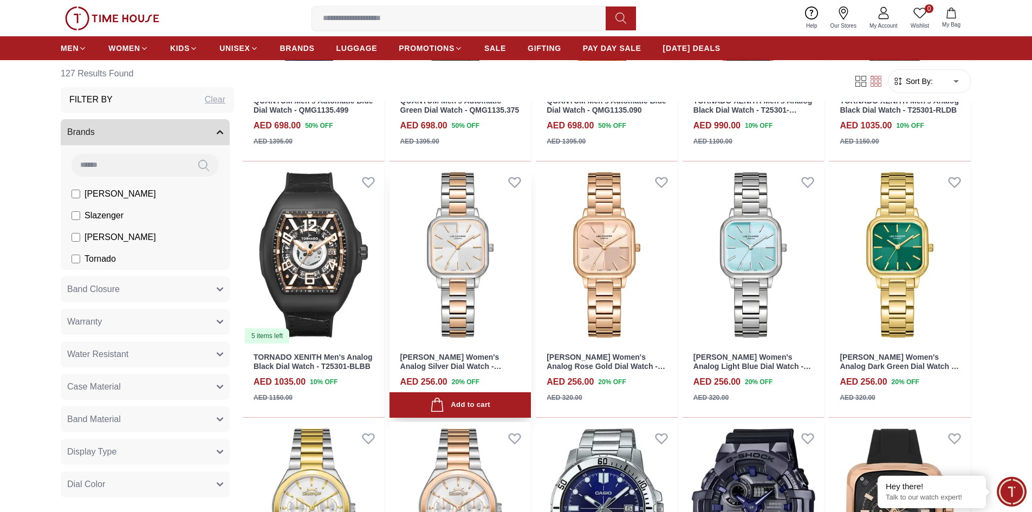
scroll to position [379, 0]
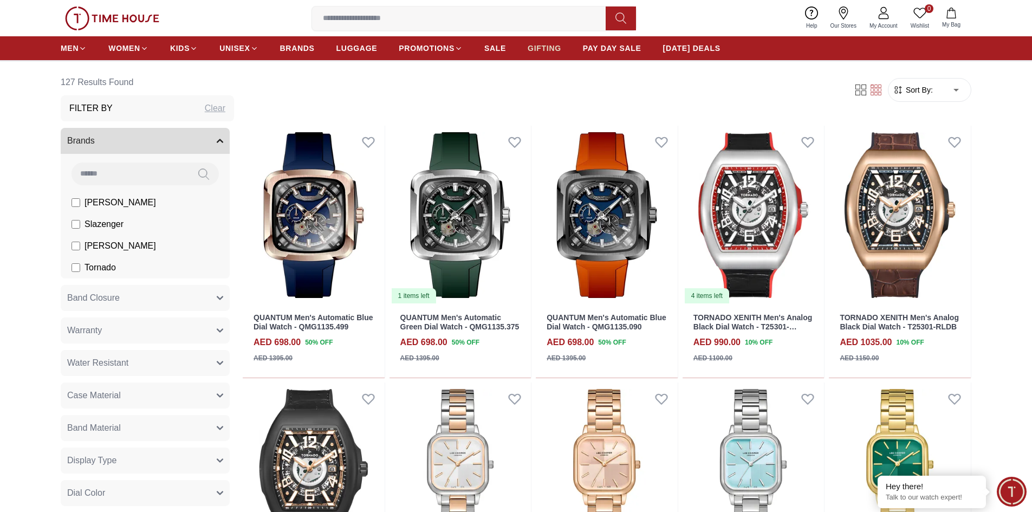
click at [541, 55] on link "GIFTING" at bounding box center [545, 48] width 34 height 20
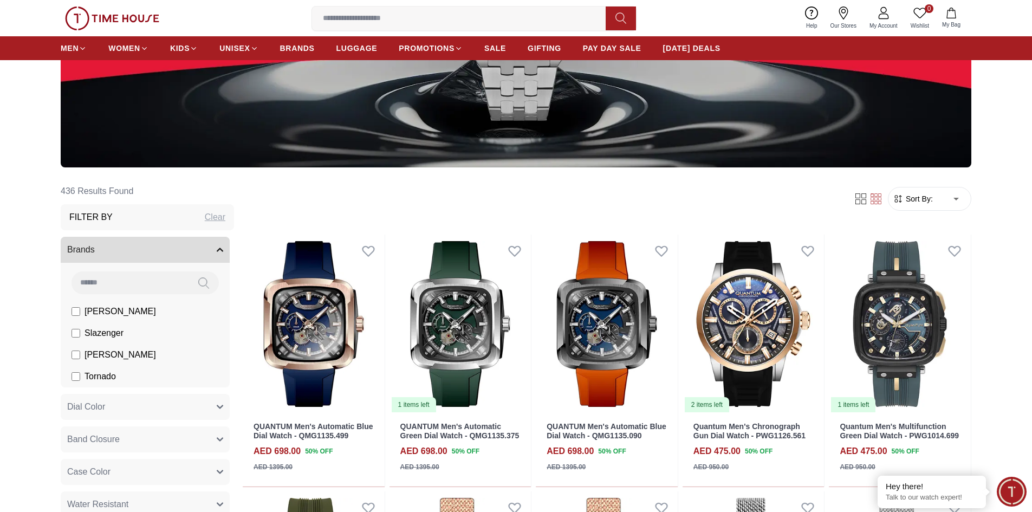
scroll to position [271, 0]
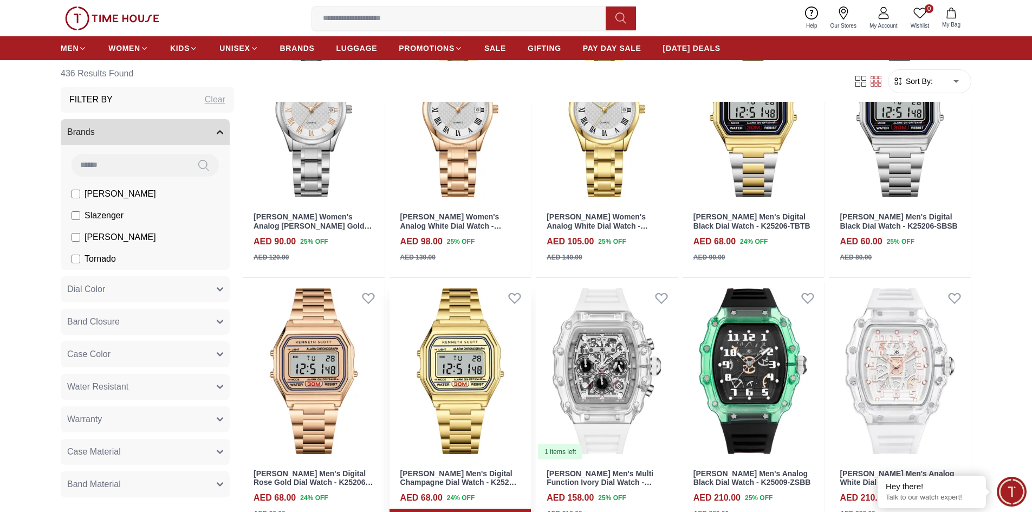
scroll to position [1625, 0]
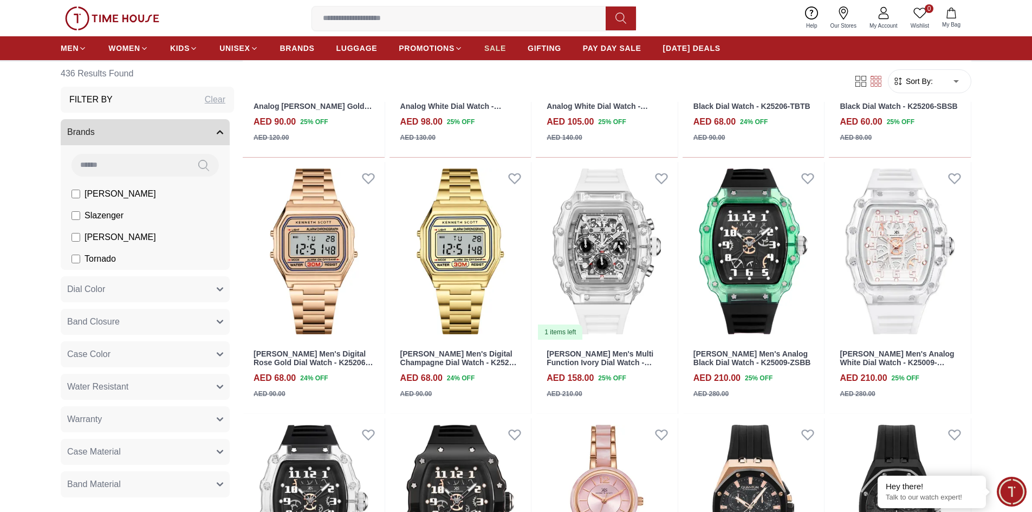
click at [497, 54] on link "SALE" at bounding box center [495, 48] width 22 height 20
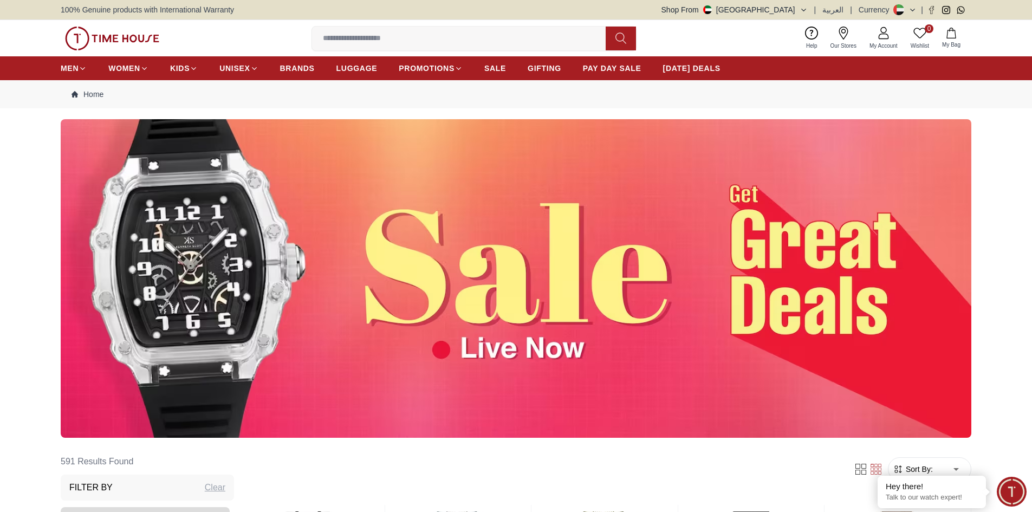
click at [509, 255] on img at bounding box center [516, 278] width 911 height 319
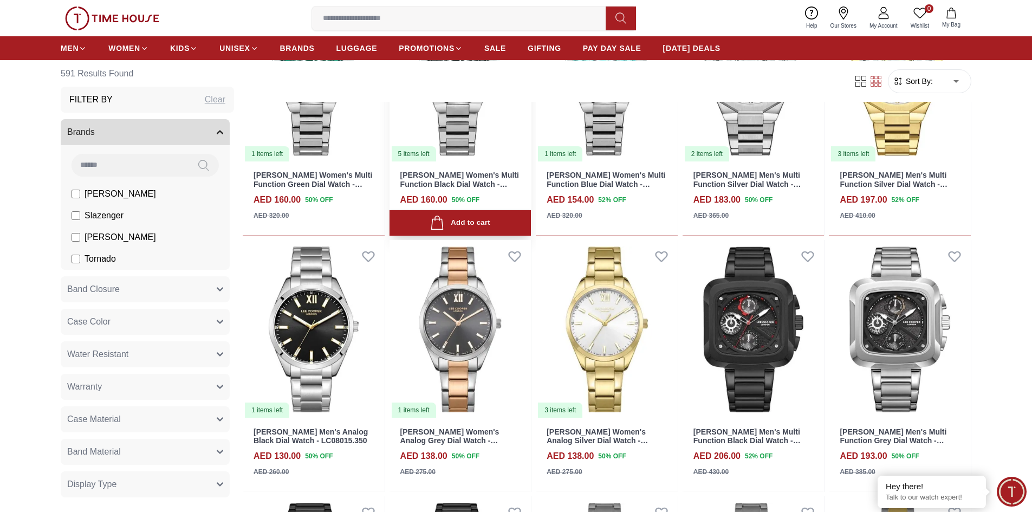
scroll to position [2329, 0]
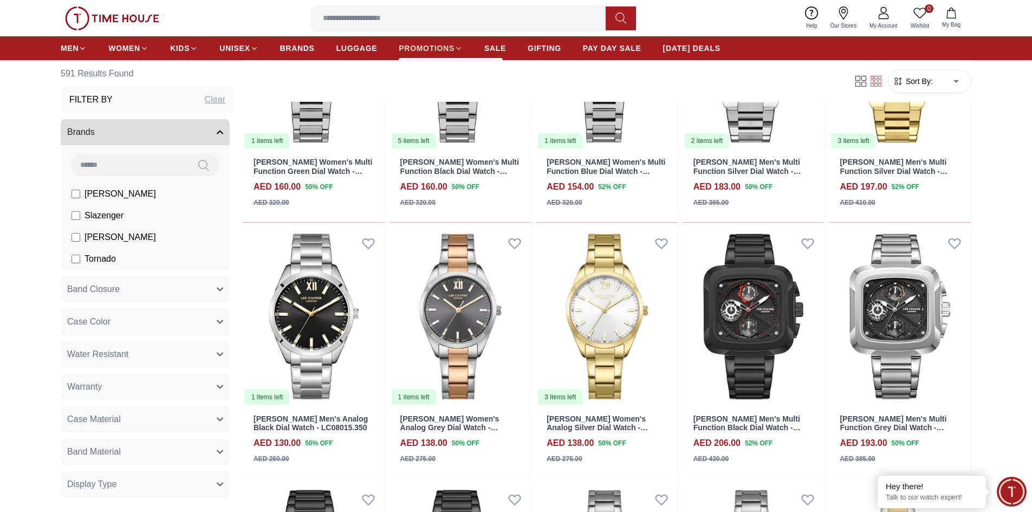
click at [418, 46] on span "PROMOTIONS" at bounding box center [427, 48] width 56 height 11
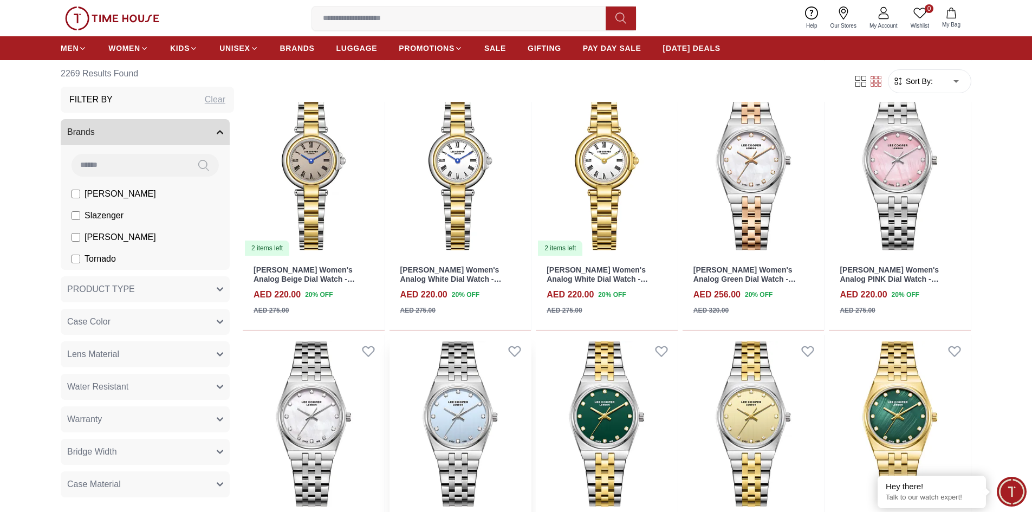
scroll to position [1300, 0]
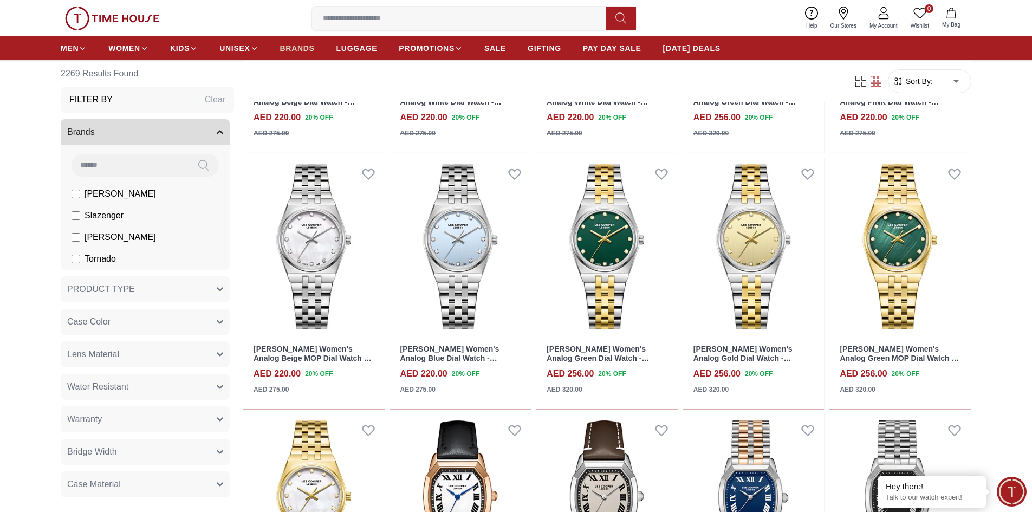
click at [313, 50] on span "BRANDS" at bounding box center [297, 48] width 35 height 11
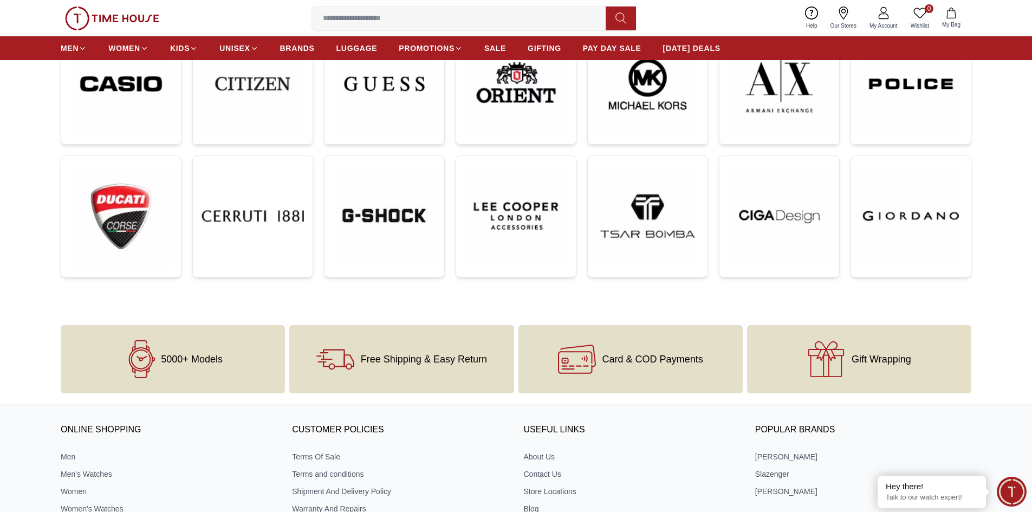
scroll to position [340, 0]
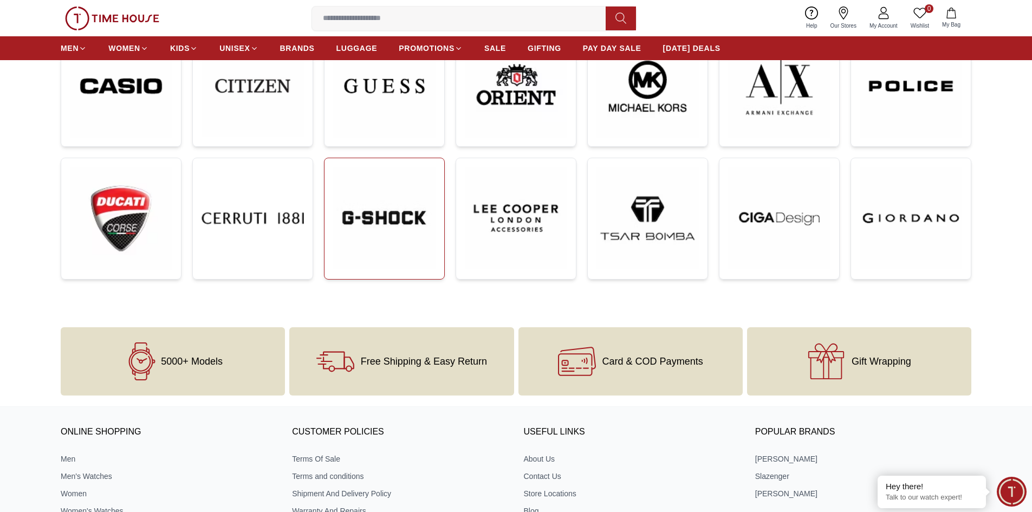
click at [389, 229] on img at bounding box center [384, 218] width 102 height 102
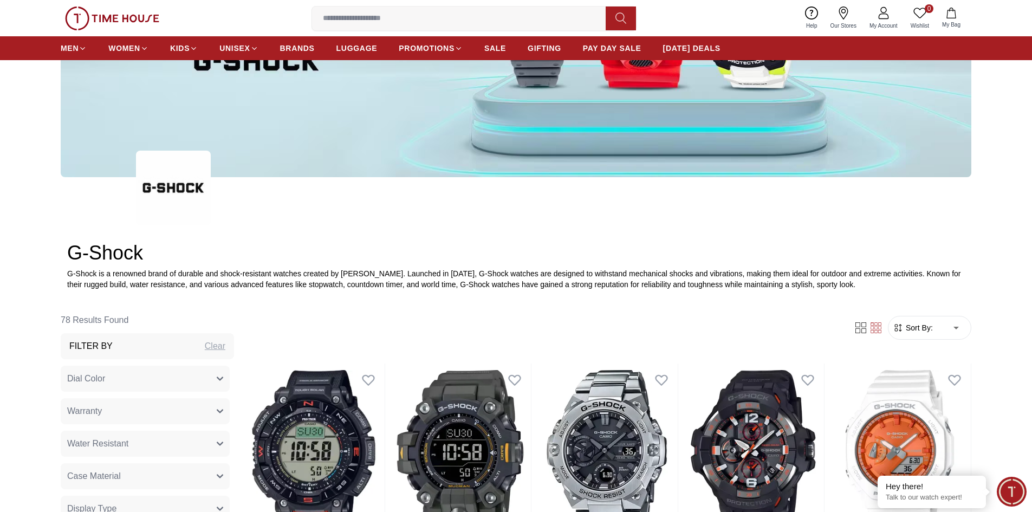
scroll to position [379, 0]
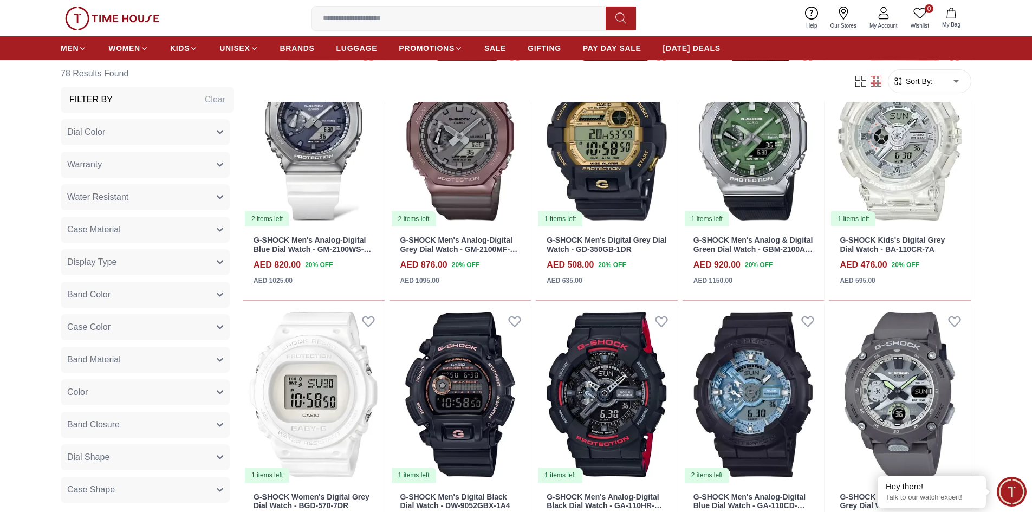
scroll to position [2546, 0]
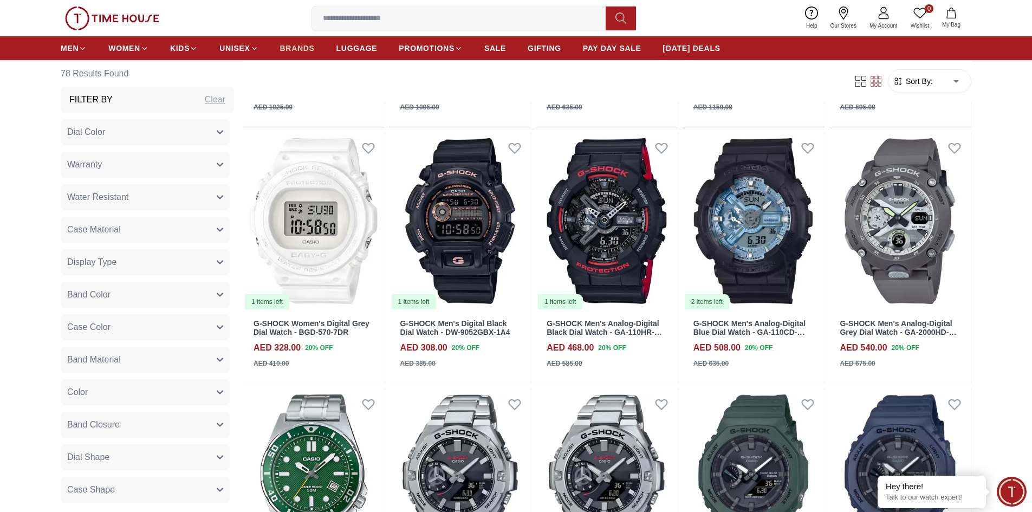
click at [285, 45] on span "BRANDS" at bounding box center [297, 48] width 35 height 11
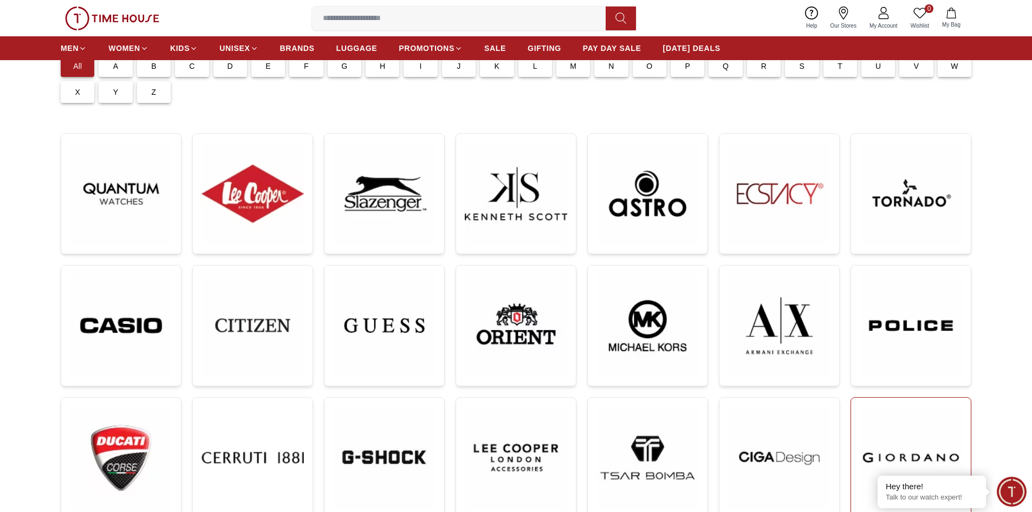
scroll to position [163, 0]
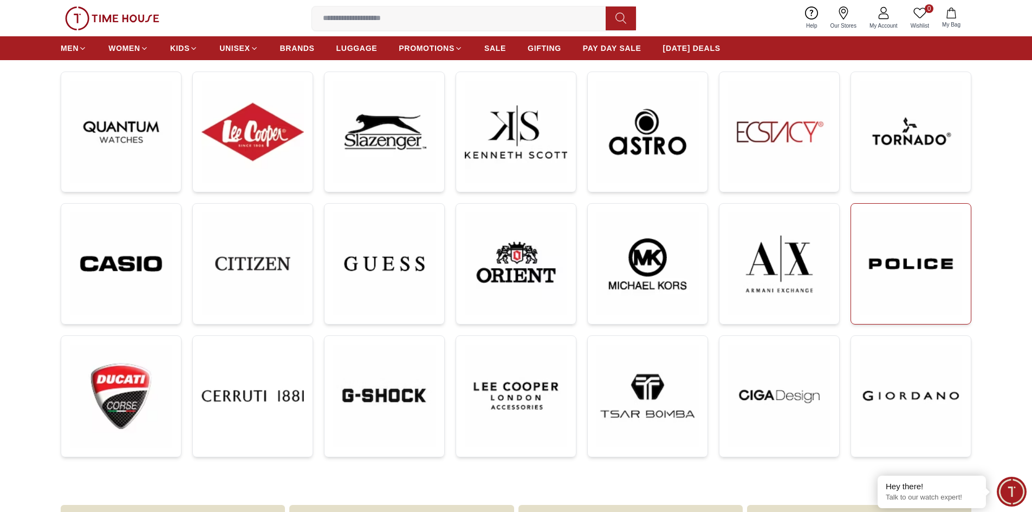
click at [911, 292] on img at bounding box center [911, 263] width 102 height 103
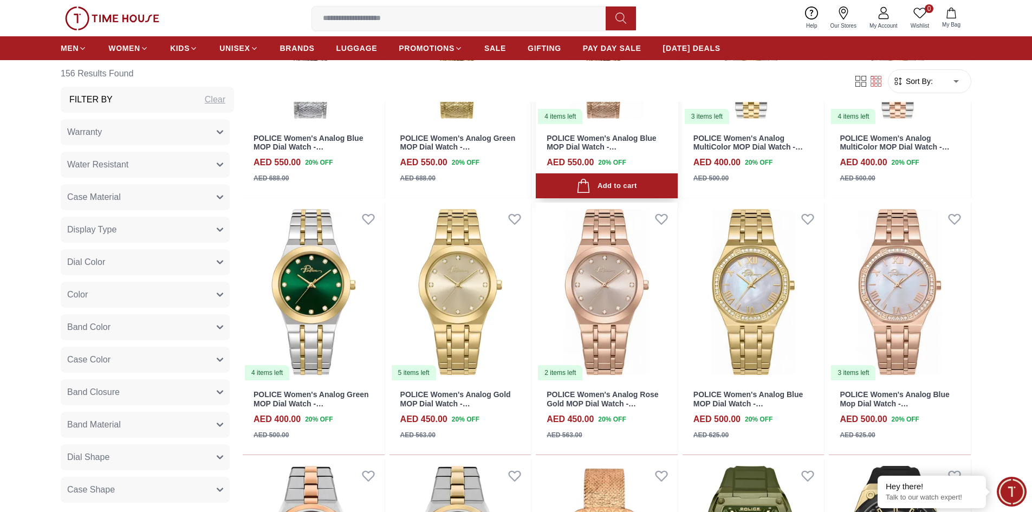
scroll to position [1083, 0]
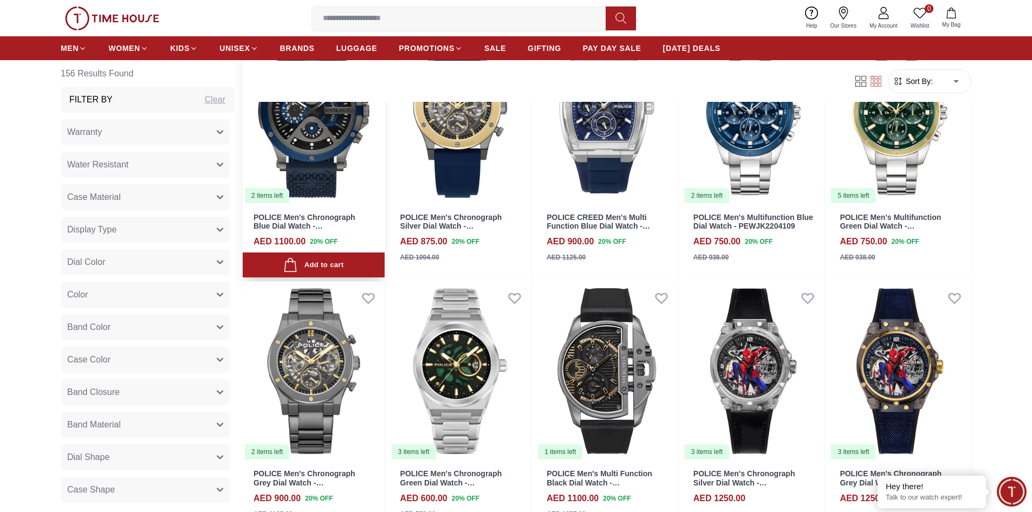
scroll to position [1679, 0]
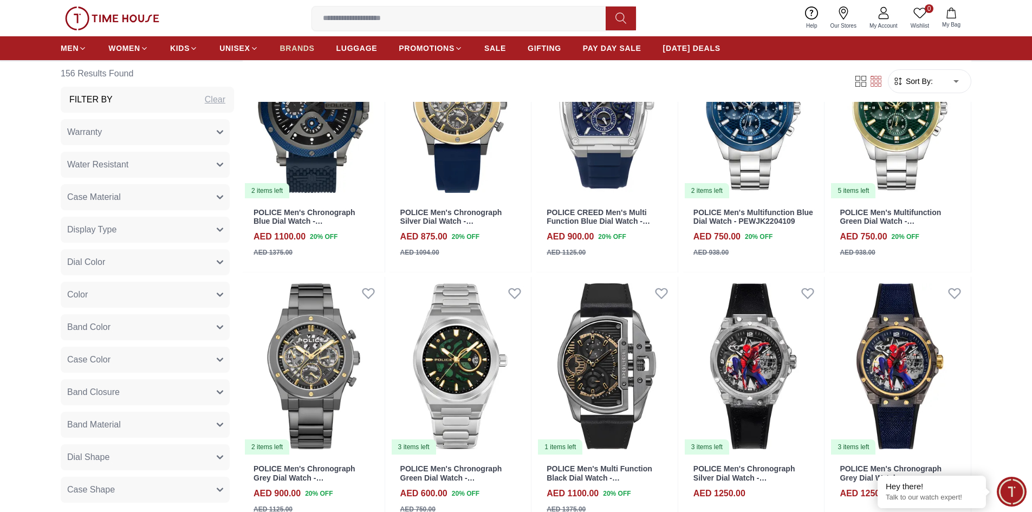
click at [302, 50] on span "BRANDS" at bounding box center [297, 48] width 35 height 11
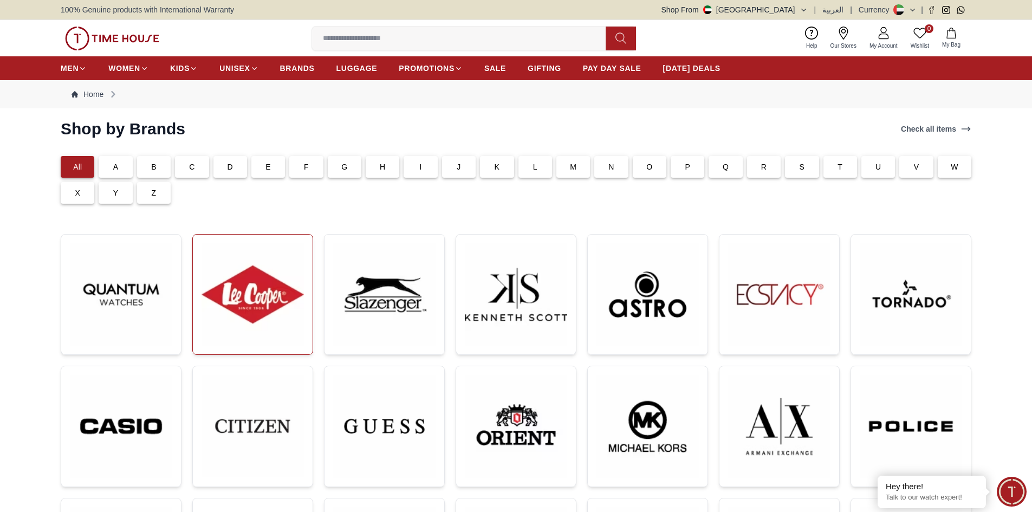
click at [246, 296] on img at bounding box center [253, 294] width 102 height 102
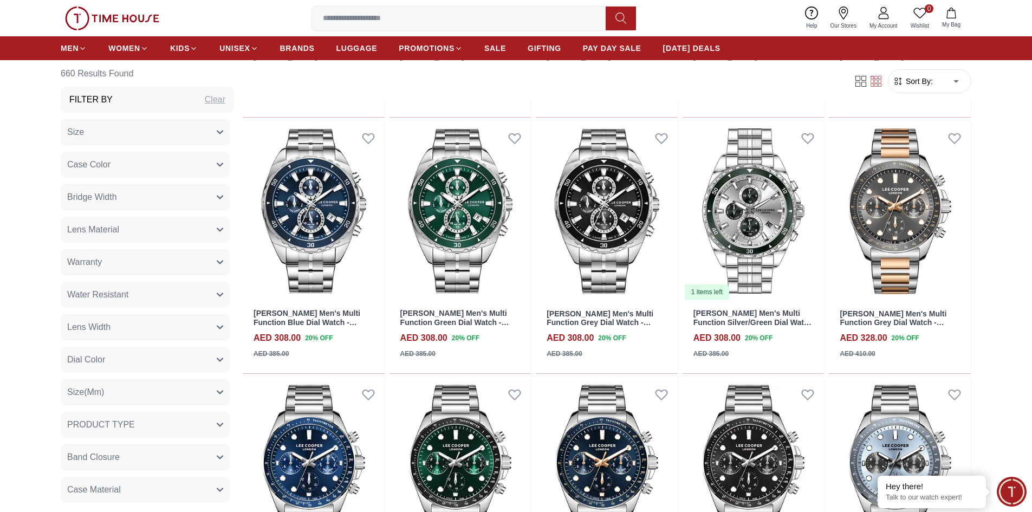
scroll to position [3311, 0]
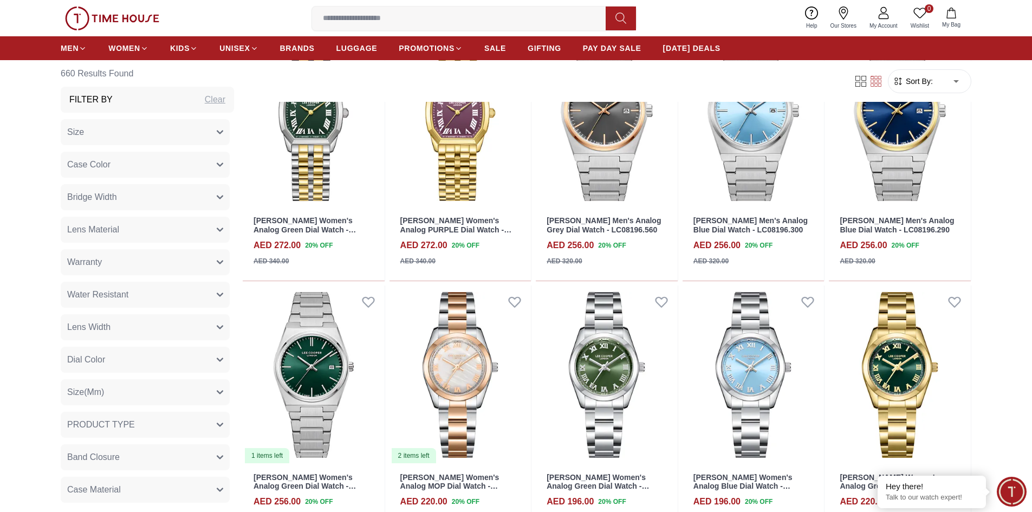
scroll to position [5099, 0]
